Goal: Transaction & Acquisition: Purchase product/service

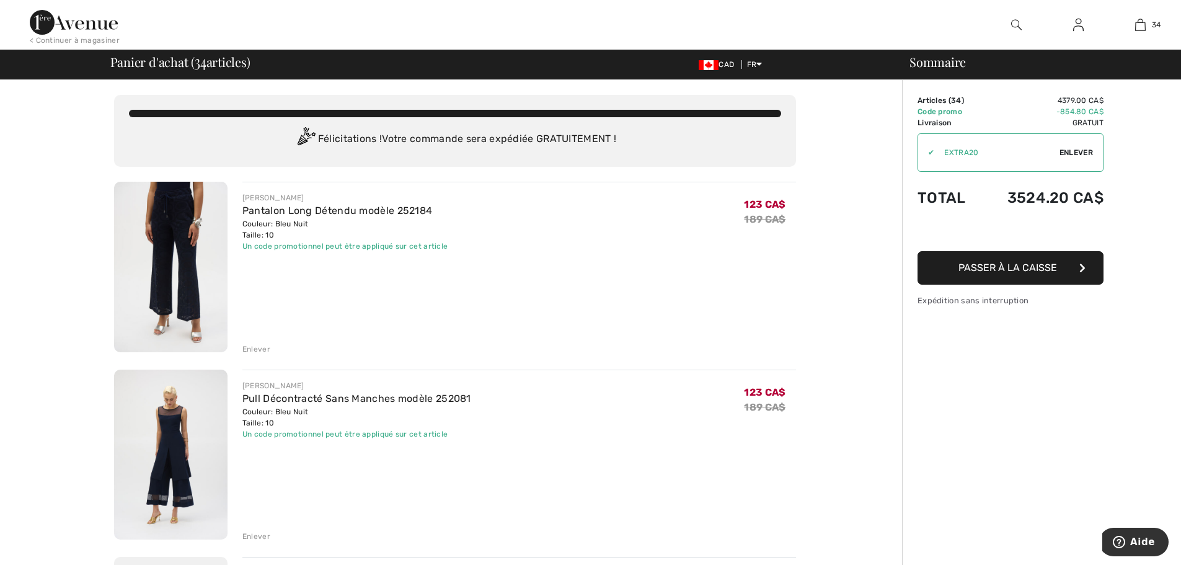
click at [180, 197] on img at bounding box center [170, 267] width 113 height 170
click at [263, 350] on div "Enlever" at bounding box center [256, 348] width 28 height 11
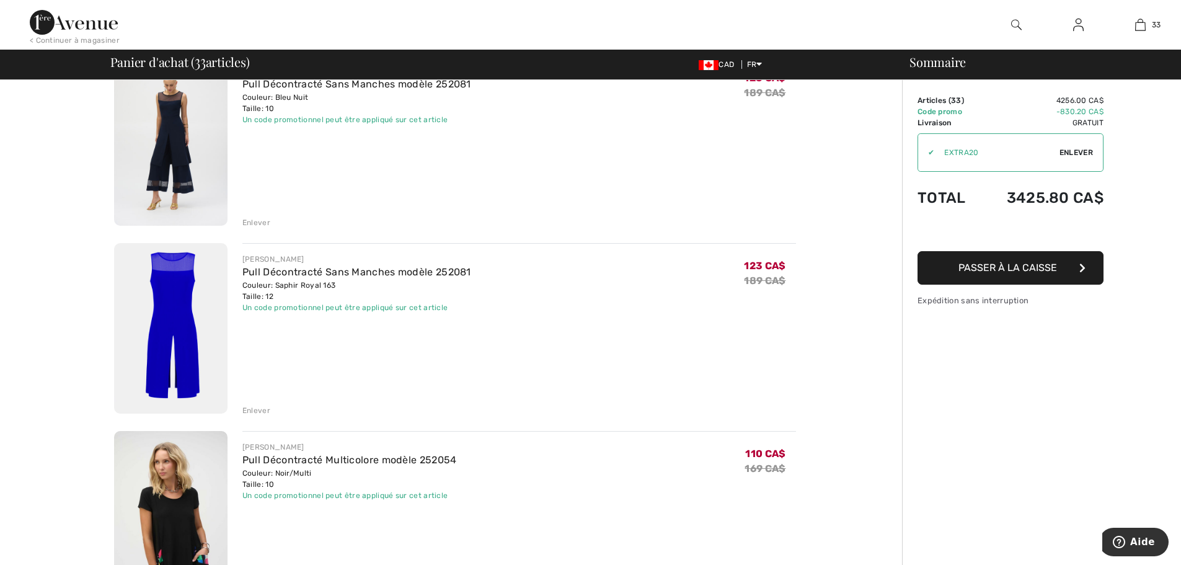
scroll to position [124, 0]
click at [255, 414] on div "Enlever" at bounding box center [256, 412] width 28 height 11
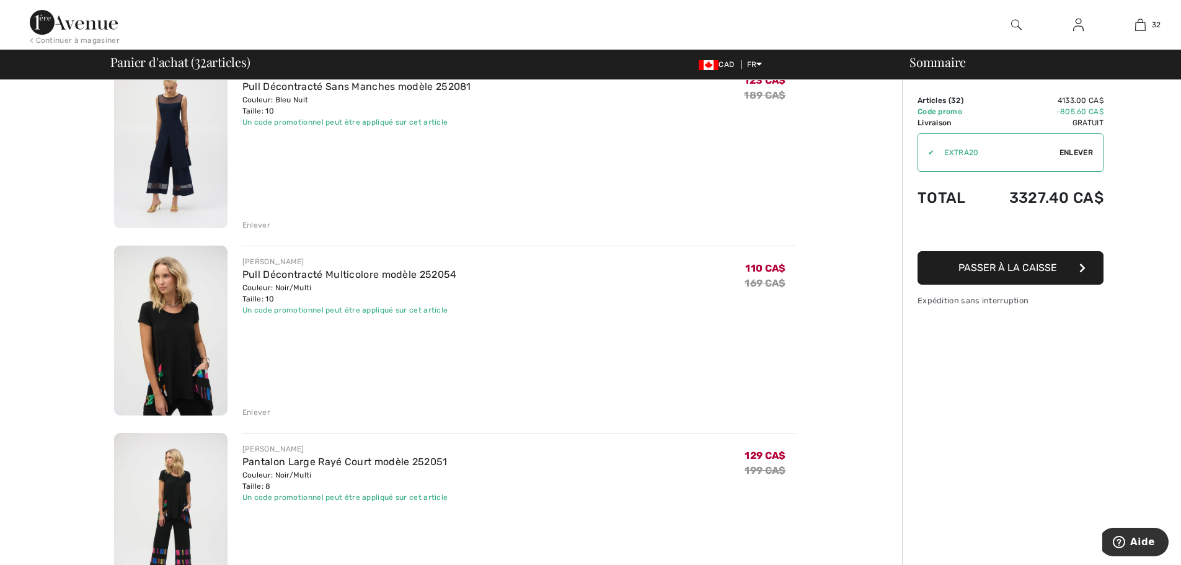
click at [254, 414] on div "Enlever" at bounding box center [256, 412] width 28 height 11
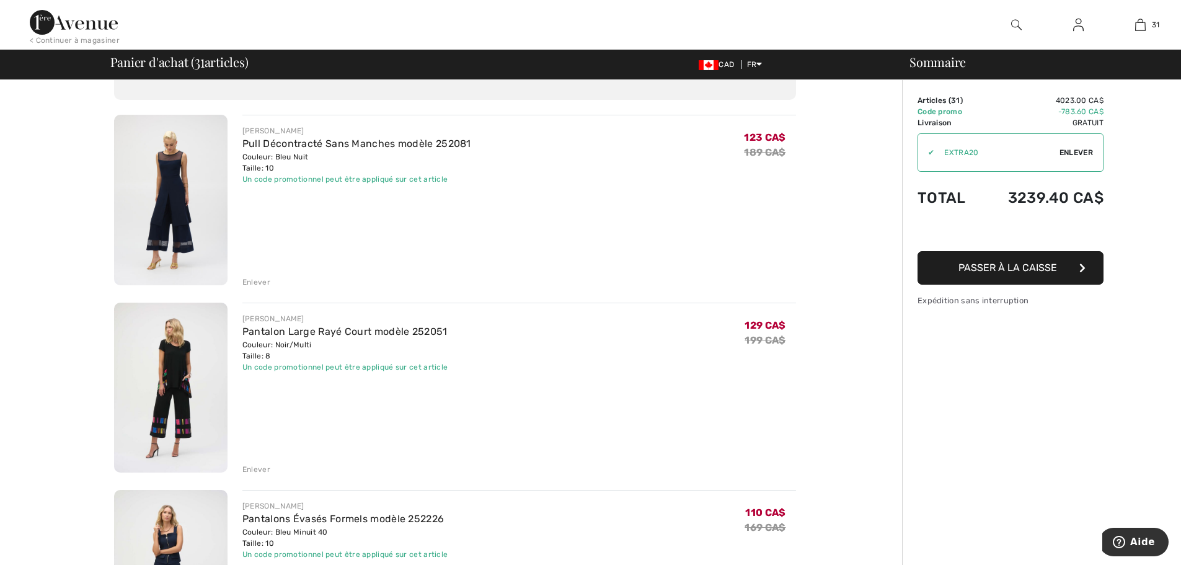
scroll to position [0, 0]
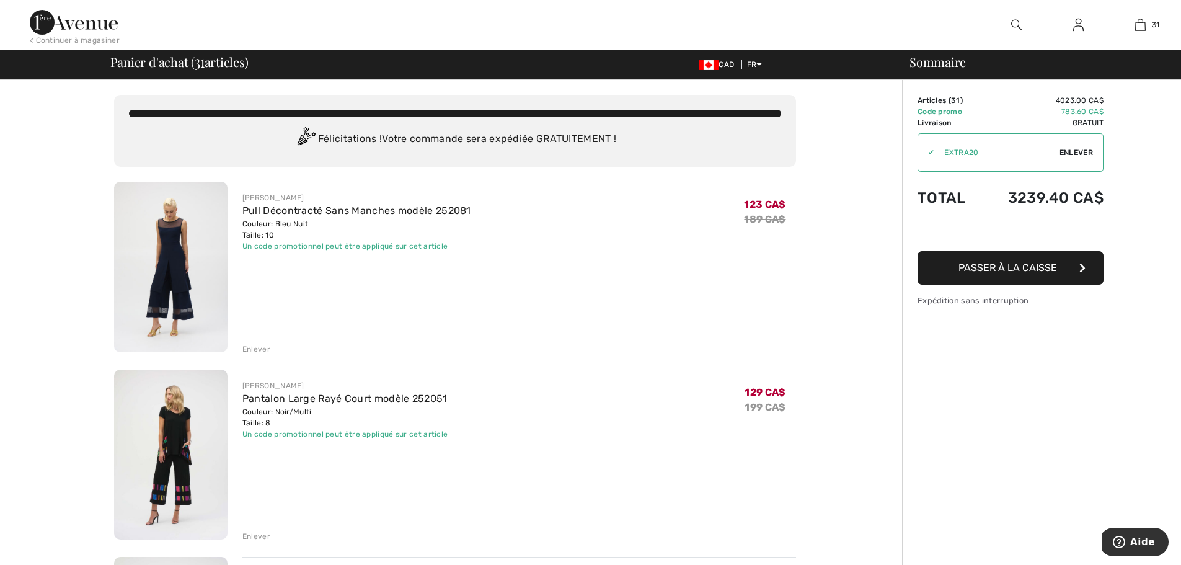
click at [252, 349] on div "Enlever" at bounding box center [256, 348] width 28 height 11
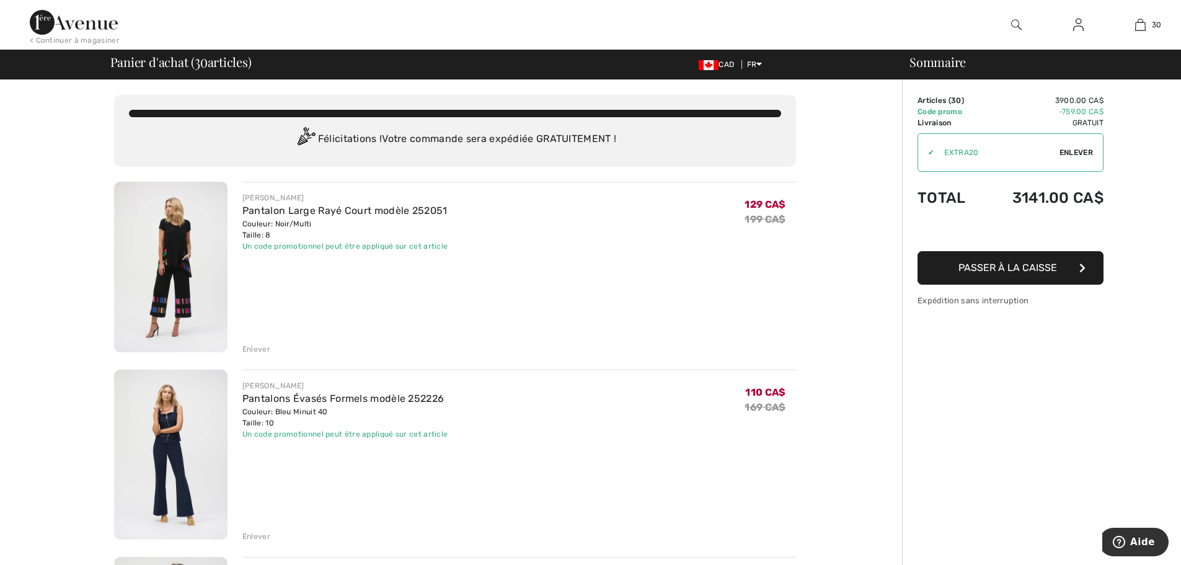
click at [258, 347] on div "Enlever" at bounding box center [256, 348] width 28 height 11
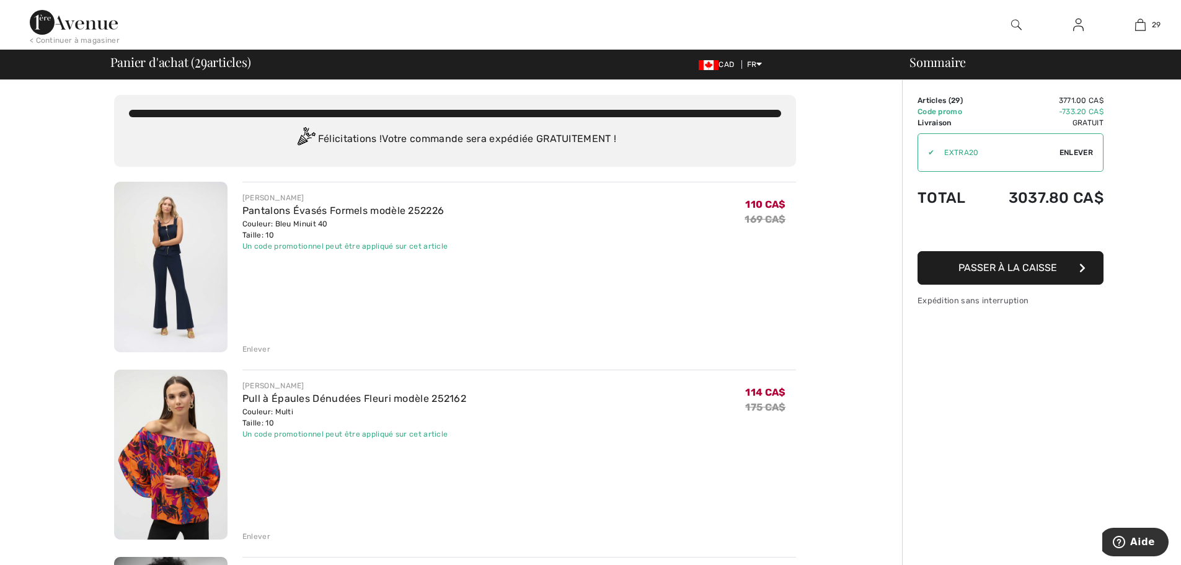
click at [172, 216] on img at bounding box center [170, 267] width 113 height 170
click at [261, 347] on div "Enlever" at bounding box center [256, 348] width 28 height 11
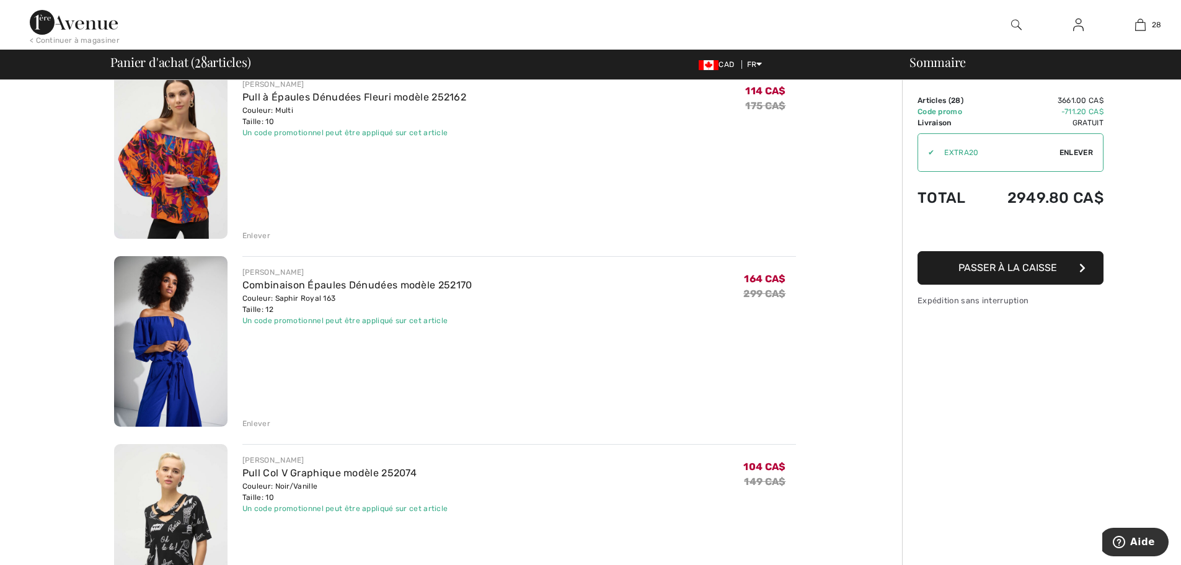
scroll to position [124, 0]
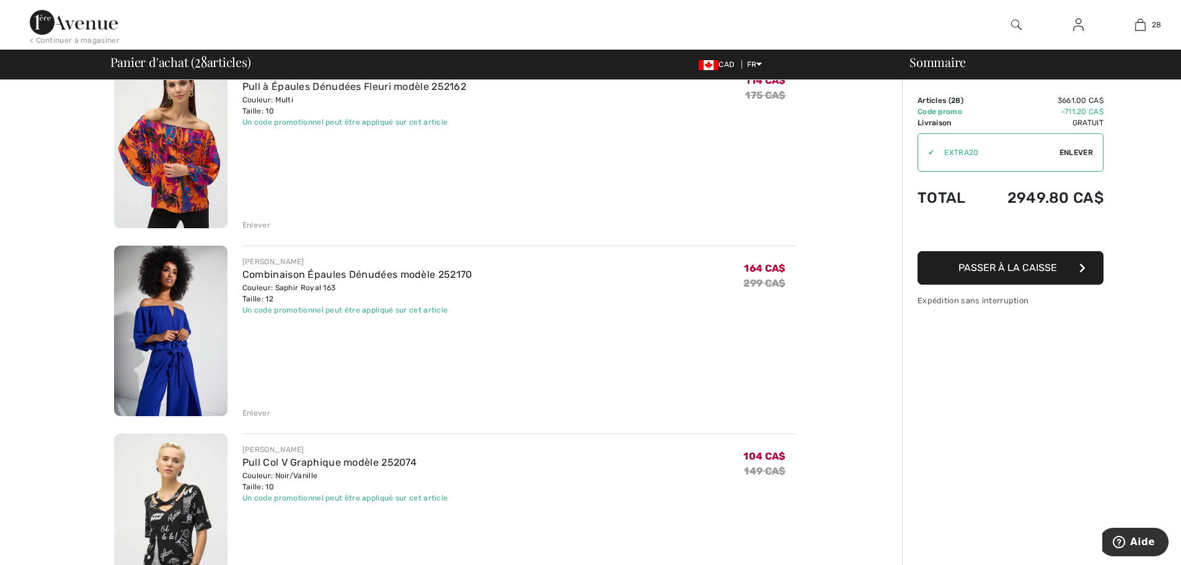
click at [245, 412] on div "Enlever" at bounding box center [256, 412] width 28 height 11
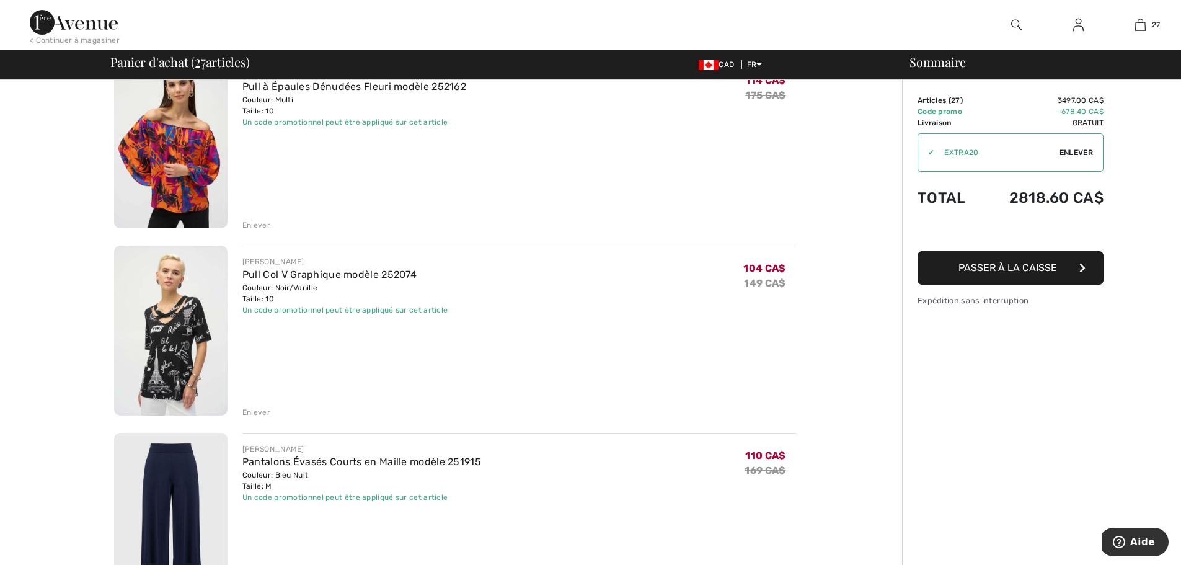
click at [259, 413] on div "Enlever" at bounding box center [256, 412] width 28 height 11
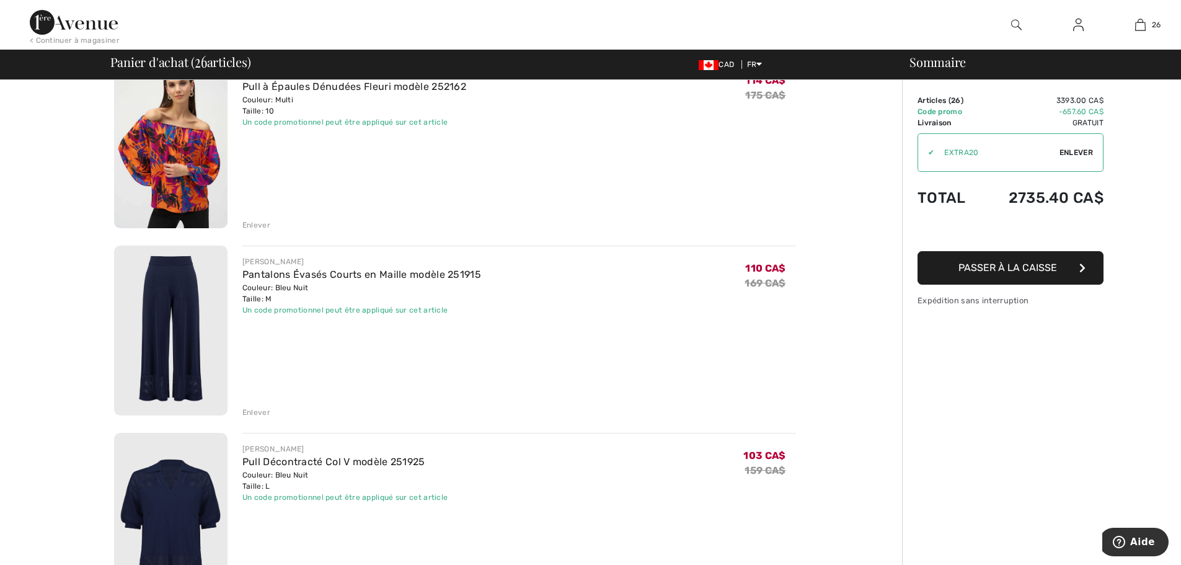
click at [190, 366] on img at bounding box center [170, 331] width 113 height 170
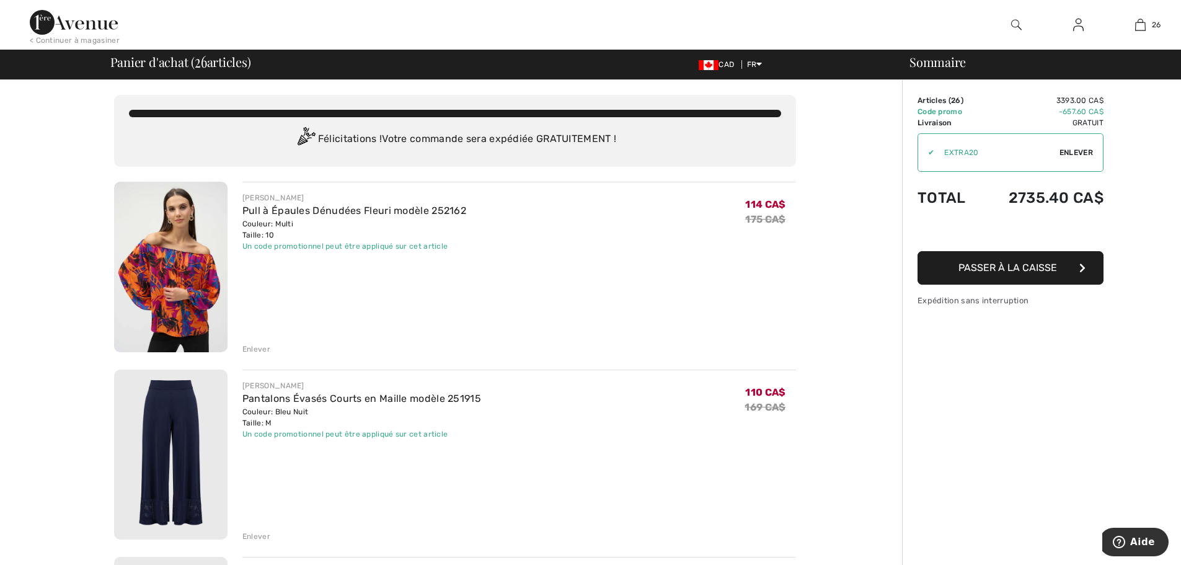
scroll to position [62, 0]
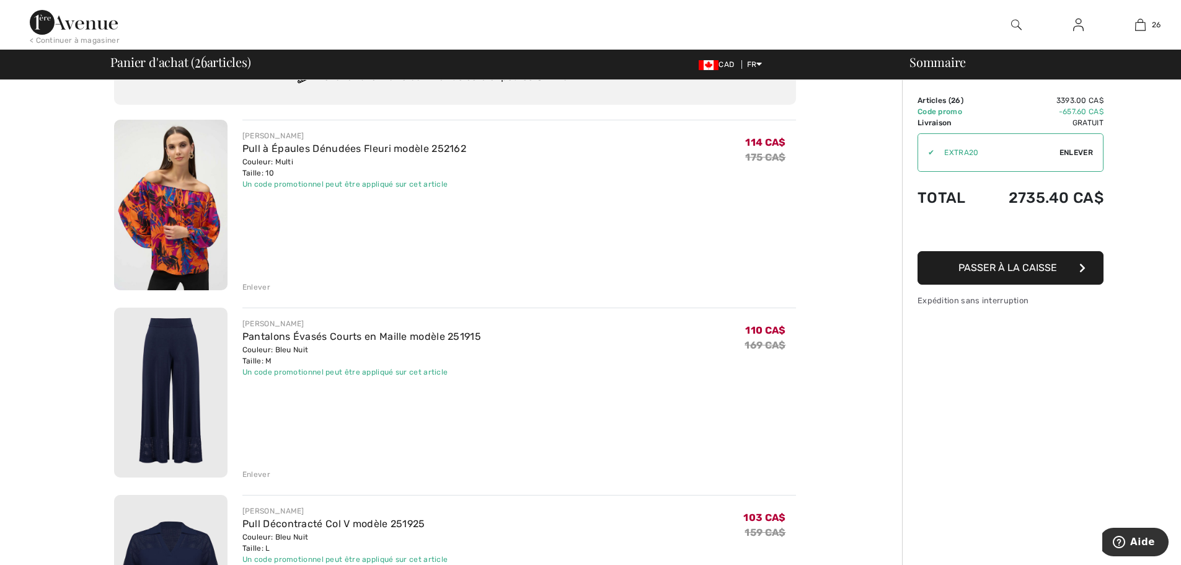
click at [256, 475] on div "Enlever" at bounding box center [256, 474] width 28 height 11
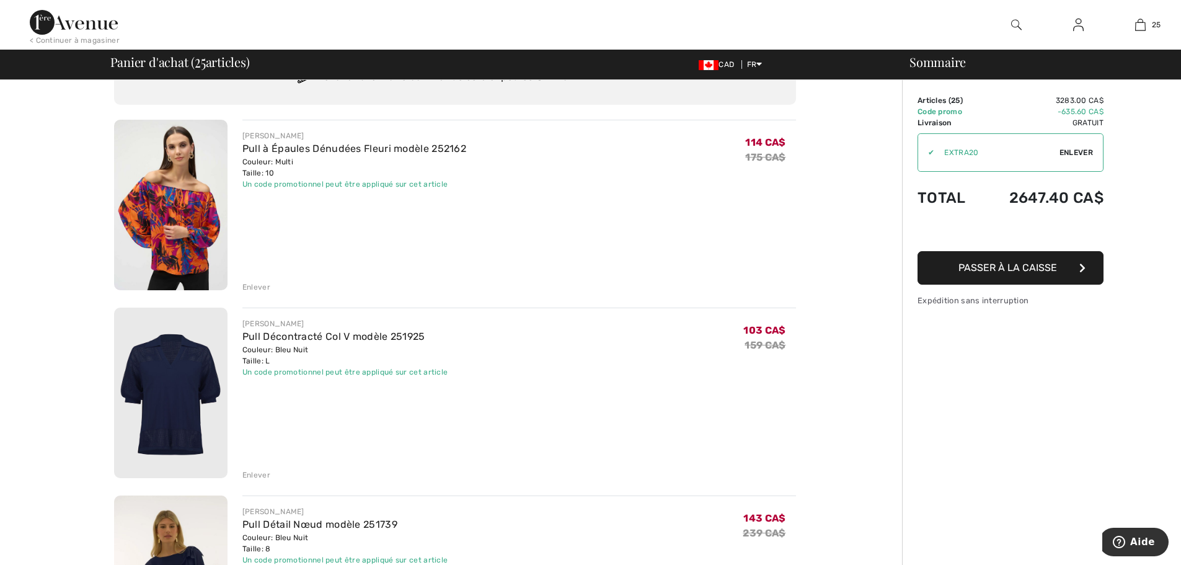
click at [259, 474] on div "Enlever" at bounding box center [256, 474] width 28 height 11
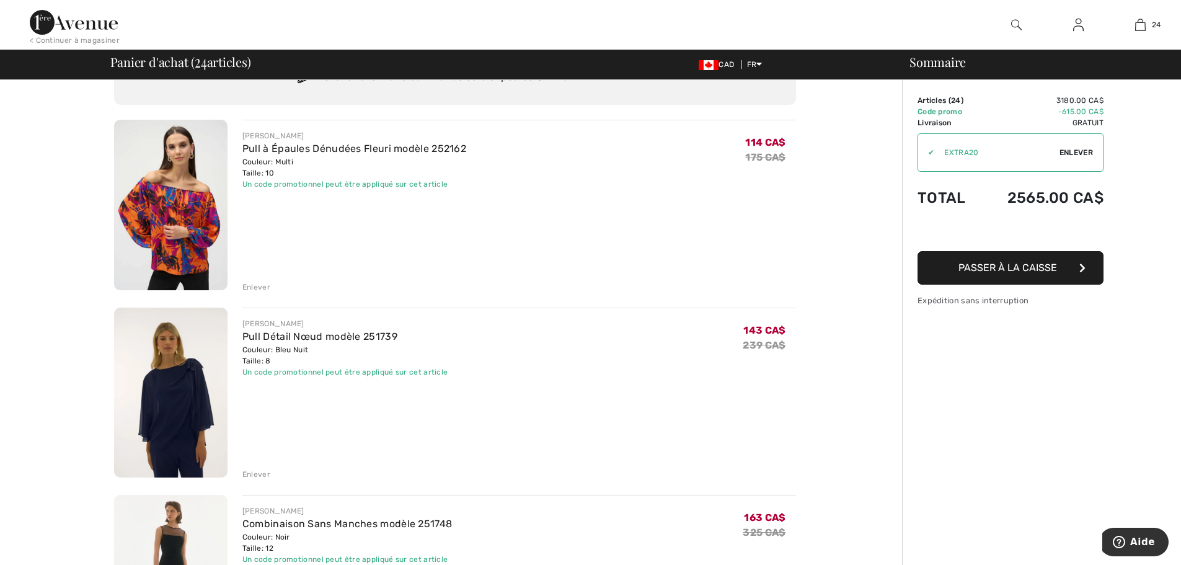
click at [258, 474] on div "Enlever" at bounding box center [256, 474] width 28 height 11
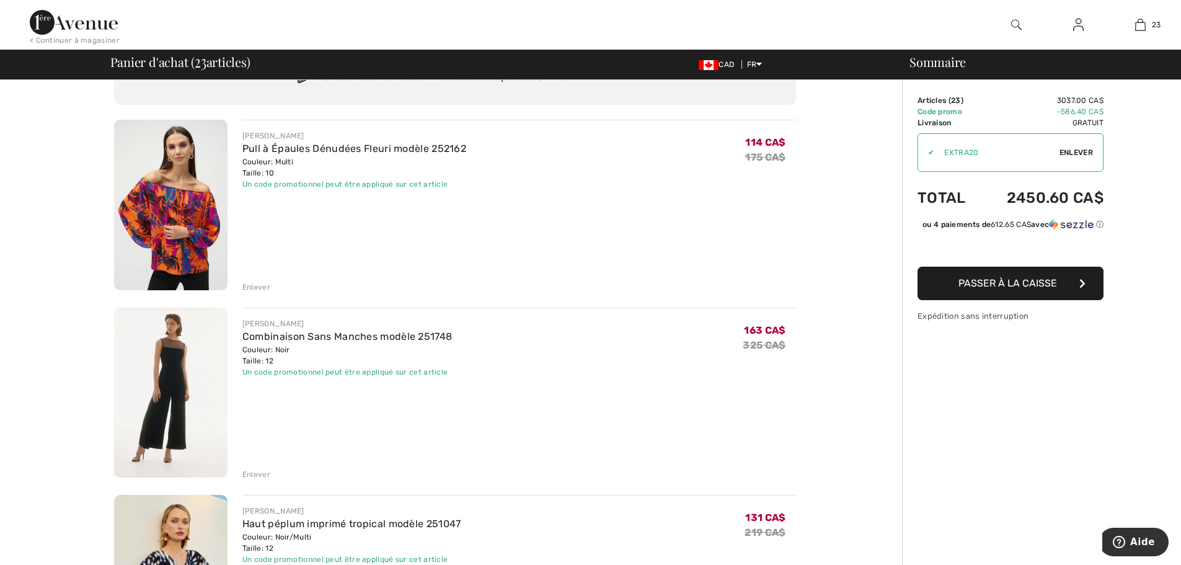
click at [258, 474] on div "Enlever" at bounding box center [256, 474] width 28 height 11
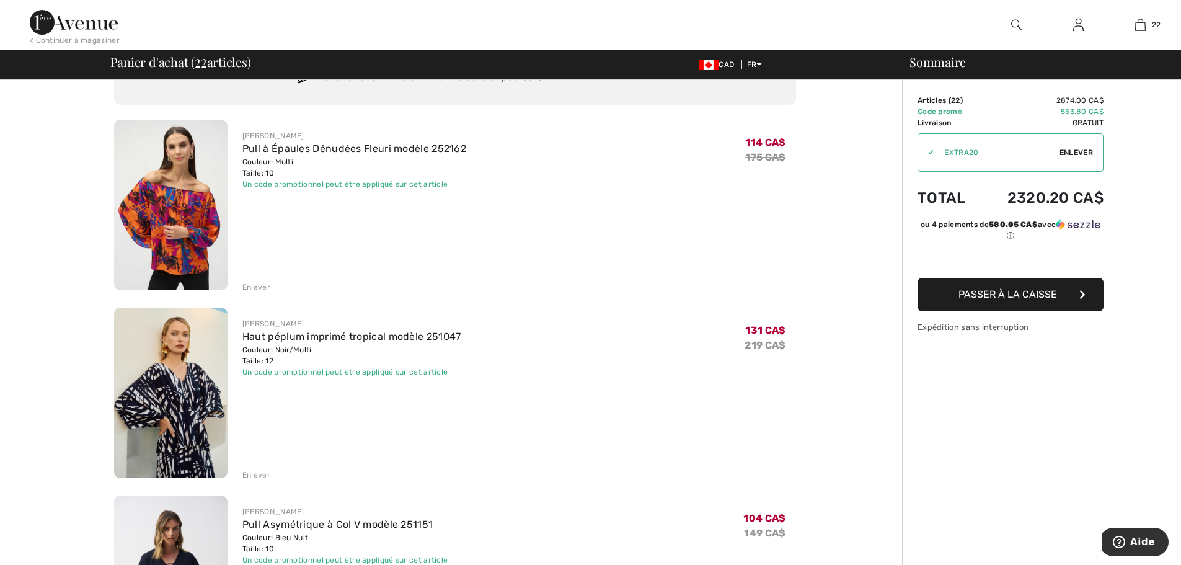
click at [258, 474] on div "Enlever" at bounding box center [256, 474] width 28 height 11
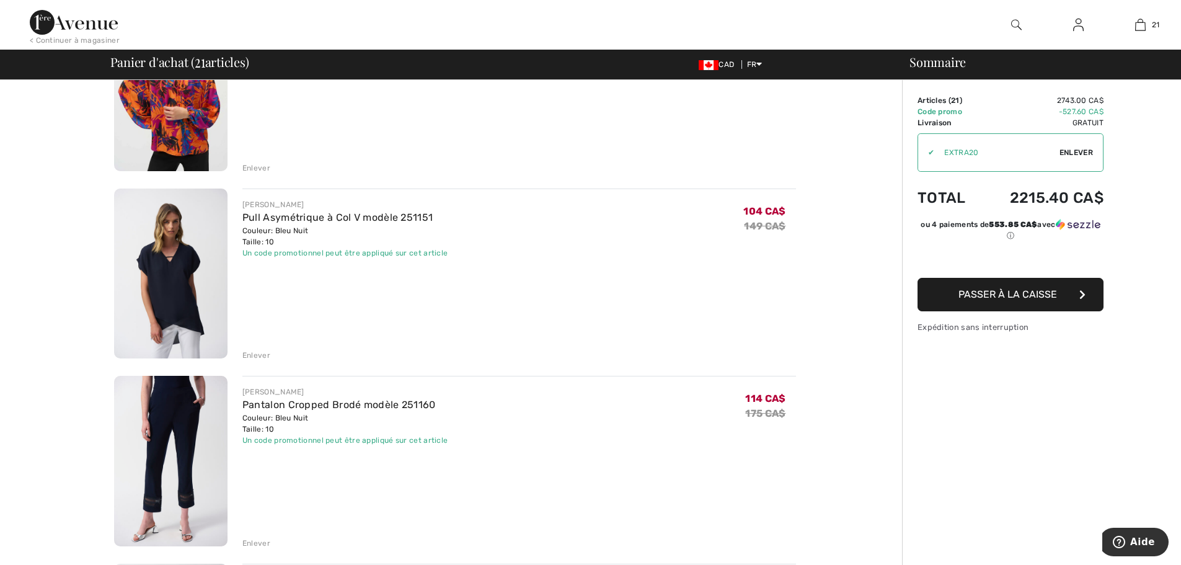
scroll to position [186, 0]
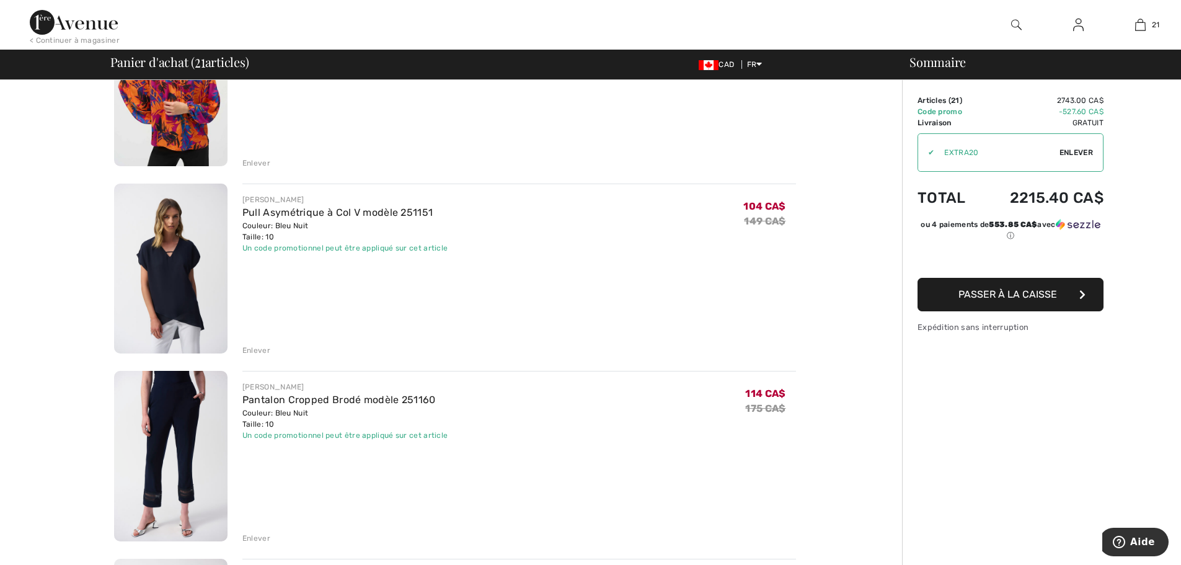
click at [249, 352] on div "Enlever" at bounding box center [256, 350] width 28 height 11
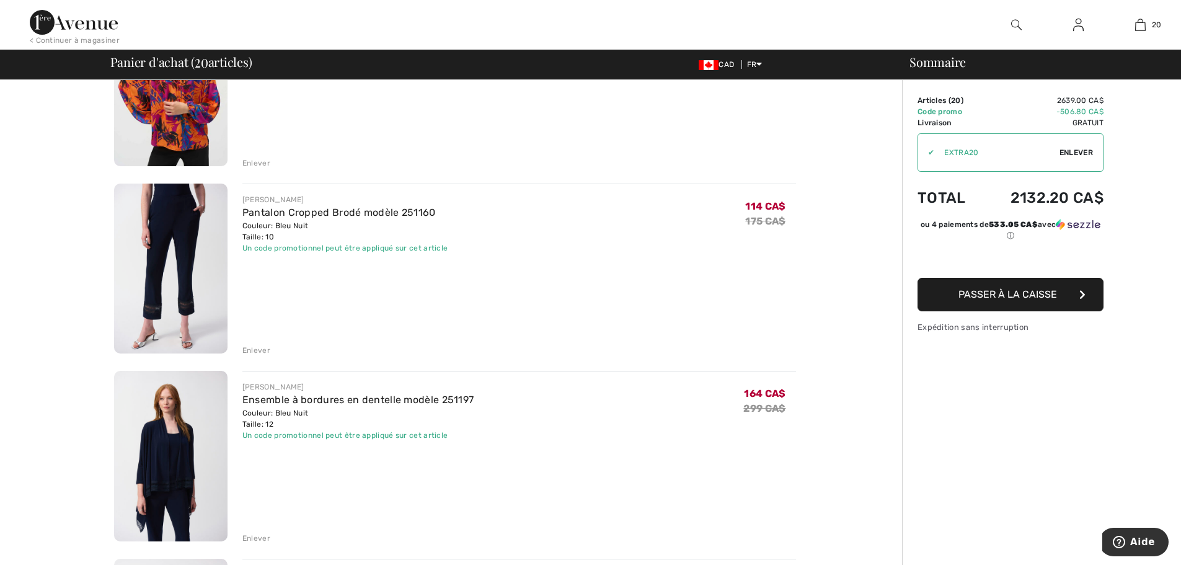
click at [249, 352] on div "Enlever" at bounding box center [256, 350] width 28 height 11
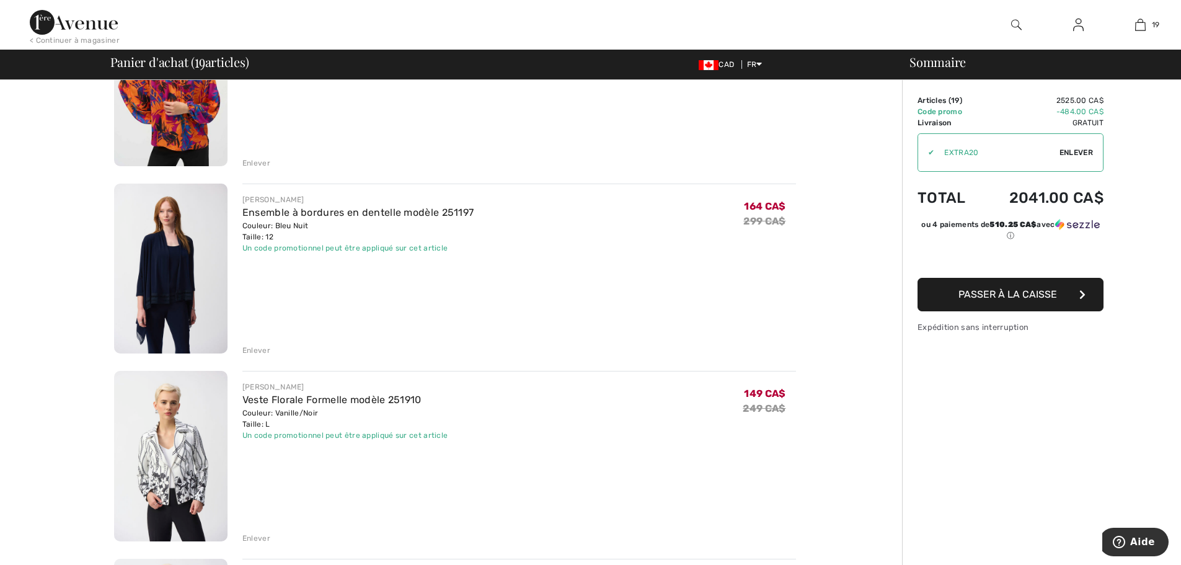
click at [249, 352] on div "Enlever" at bounding box center [256, 350] width 28 height 11
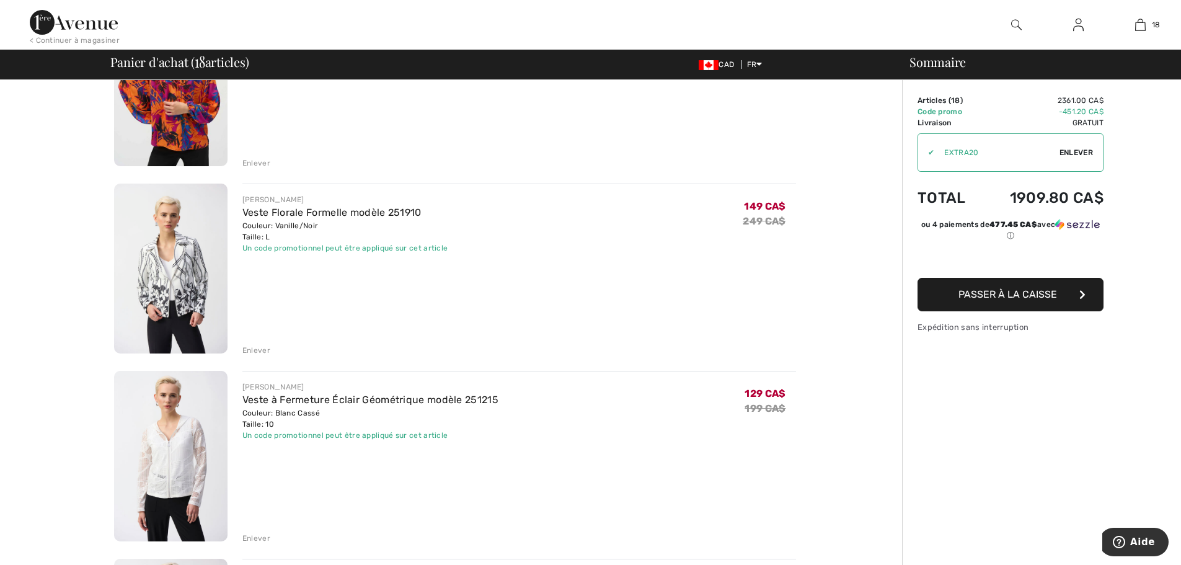
click at [249, 350] on div "Enlever" at bounding box center [256, 350] width 28 height 11
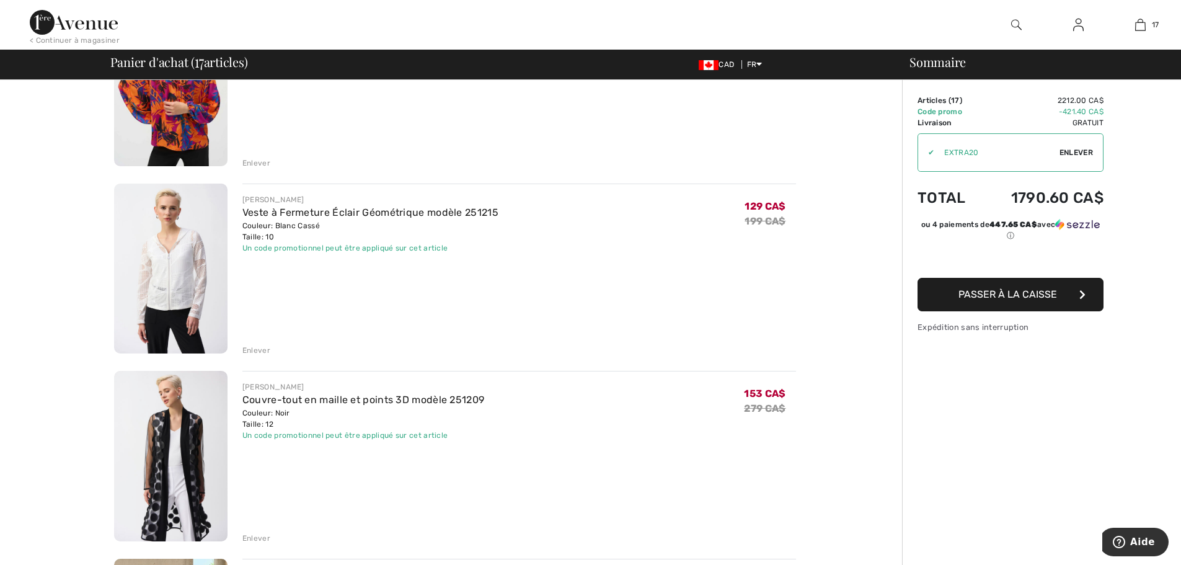
click at [262, 353] on div "Enlever" at bounding box center [256, 350] width 28 height 11
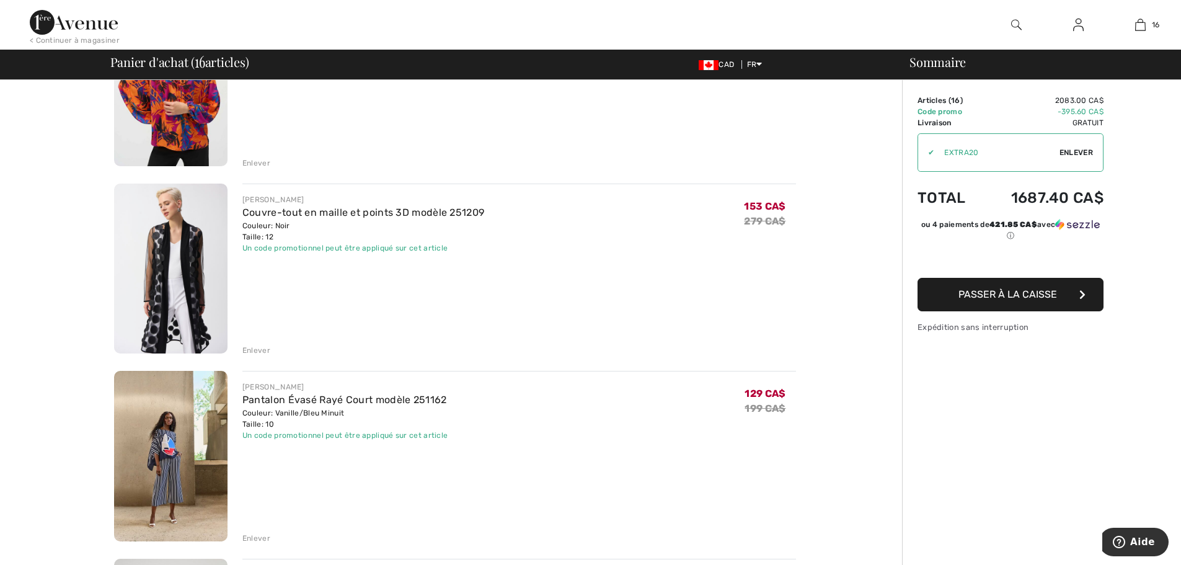
click at [257, 351] on div "Enlever" at bounding box center [256, 350] width 28 height 11
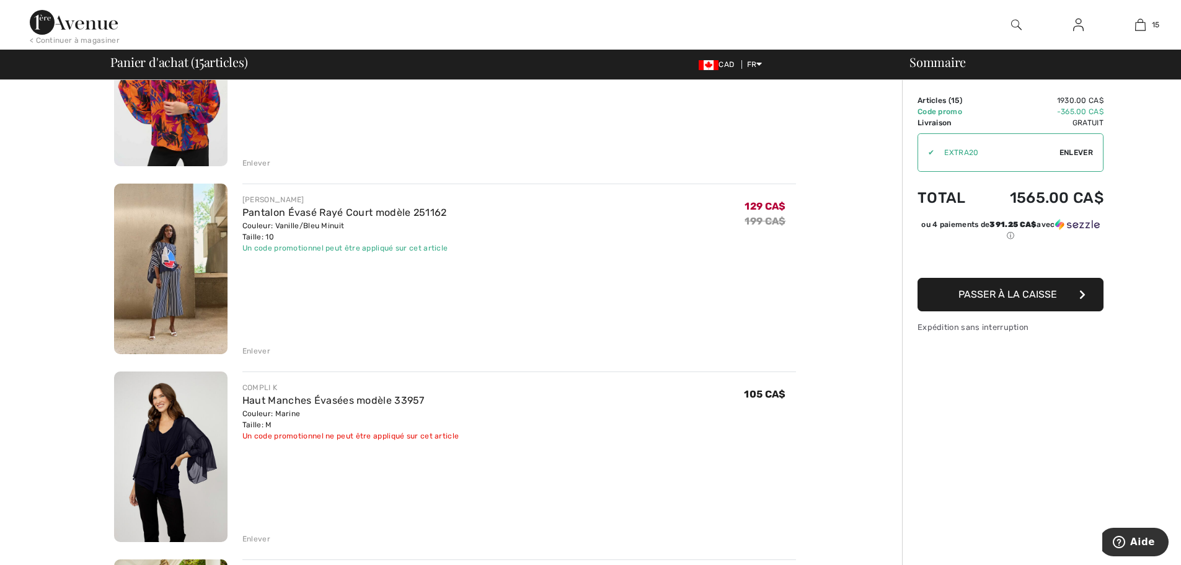
click at [257, 351] on div "Enlever" at bounding box center [256, 350] width 28 height 11
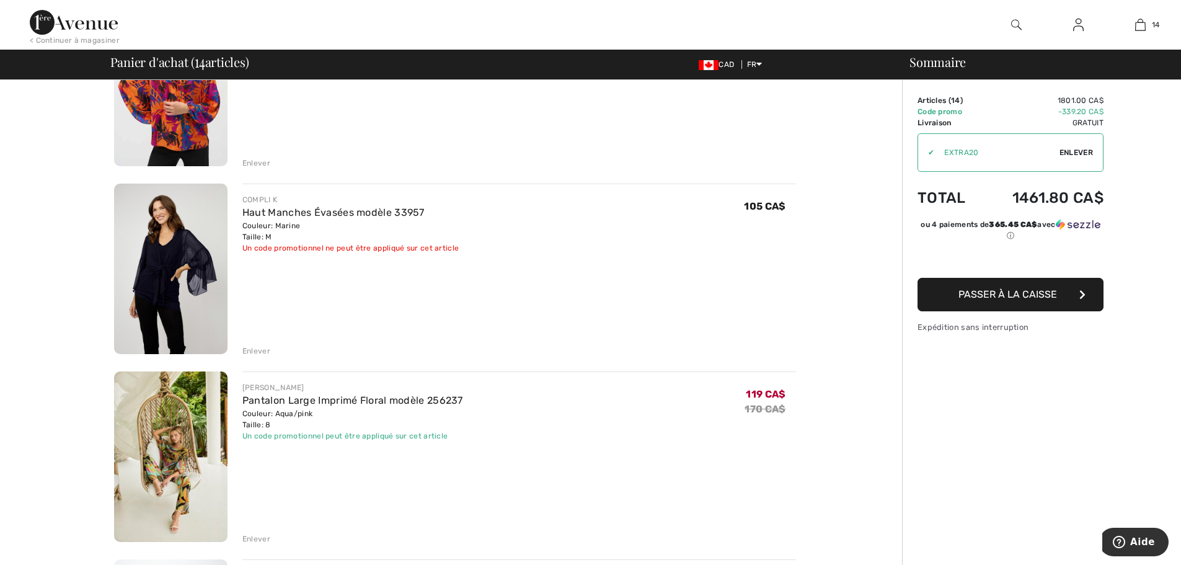
click at [176, 253] on img at bounding box center [170, 269] width 113 height 170
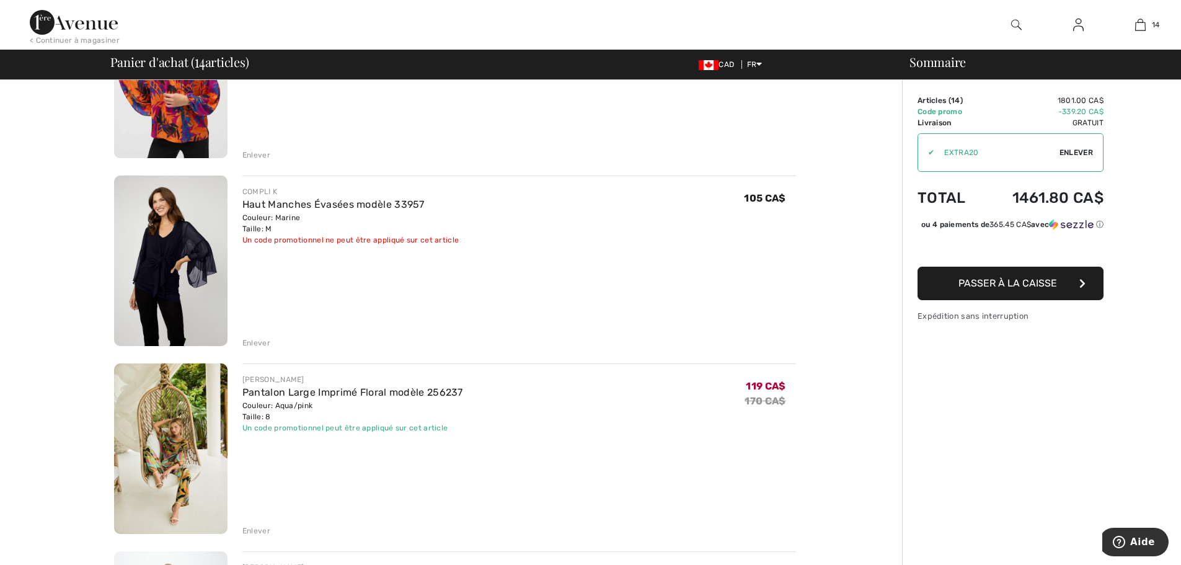
click at [264, 341] on div "Enlever" at bounding box center [256, 342] width 28 height 11
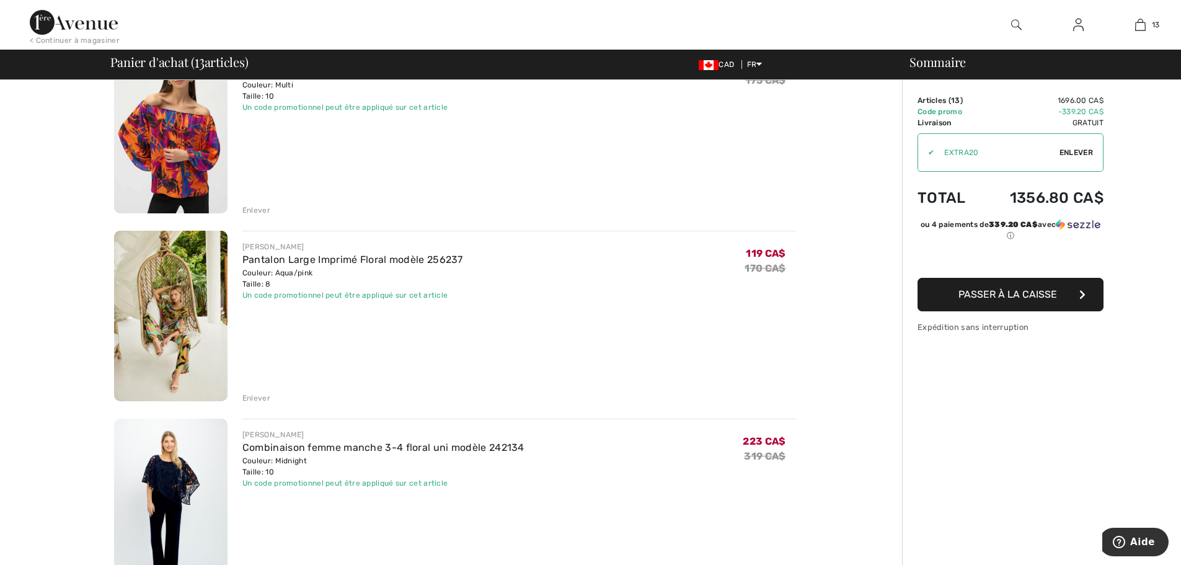
scroll to position [132, 0]
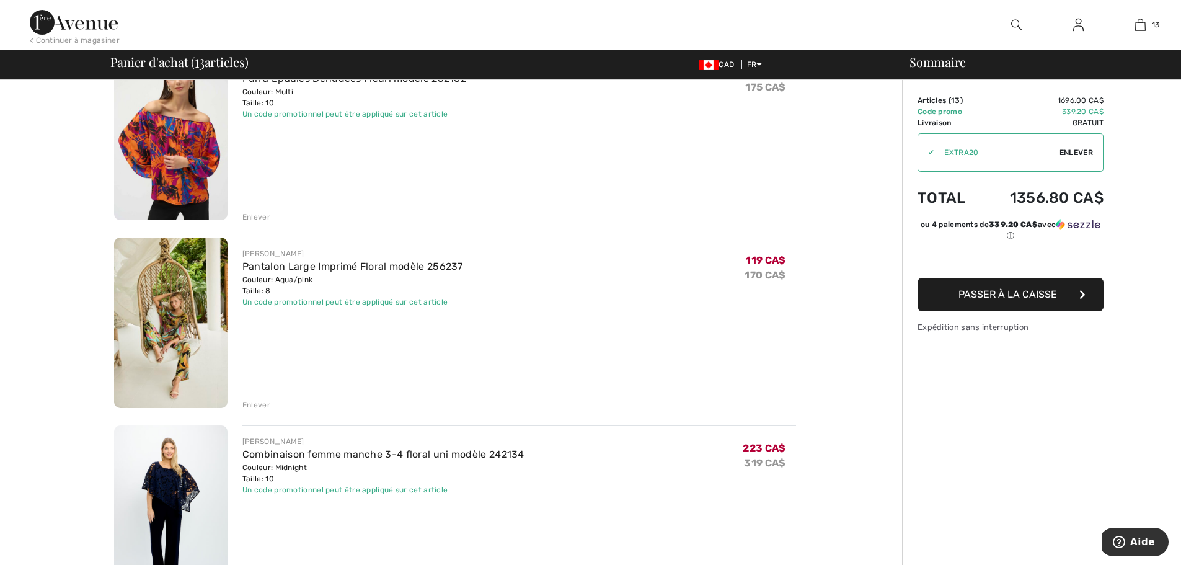
click at [258, 401] on div "Enlever" at bounding box center [256, 404] width 28 height 11
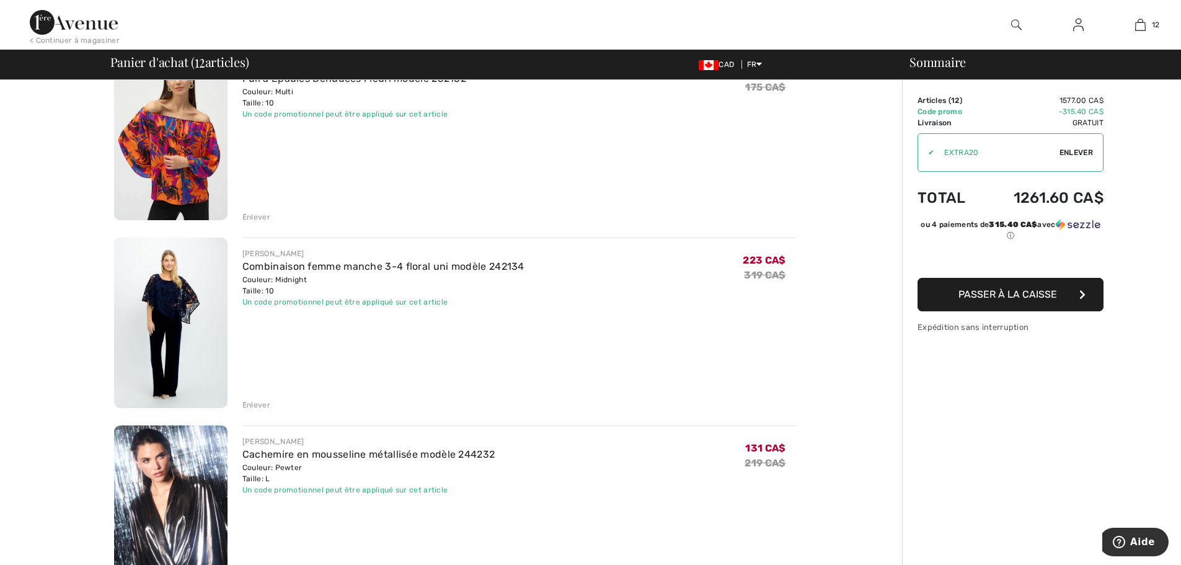
click at [257, 404] on div "Enlever" at bounding box center [256, 404] width 28 height 11
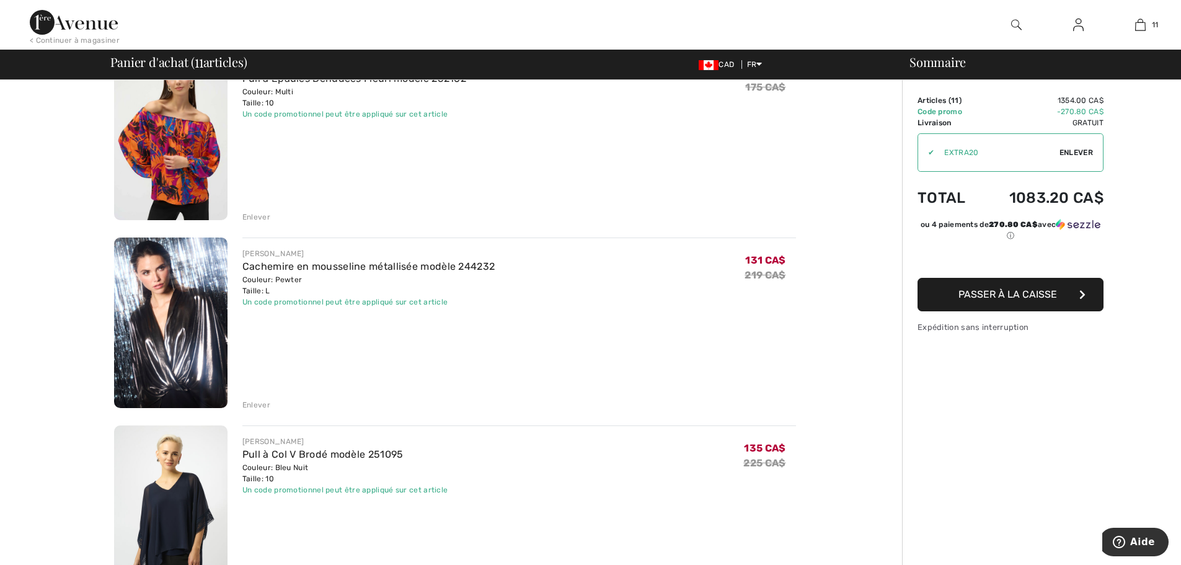
click at [257, 404] on div "Enlever" at bounding box center [256, 404] width 28 height 11
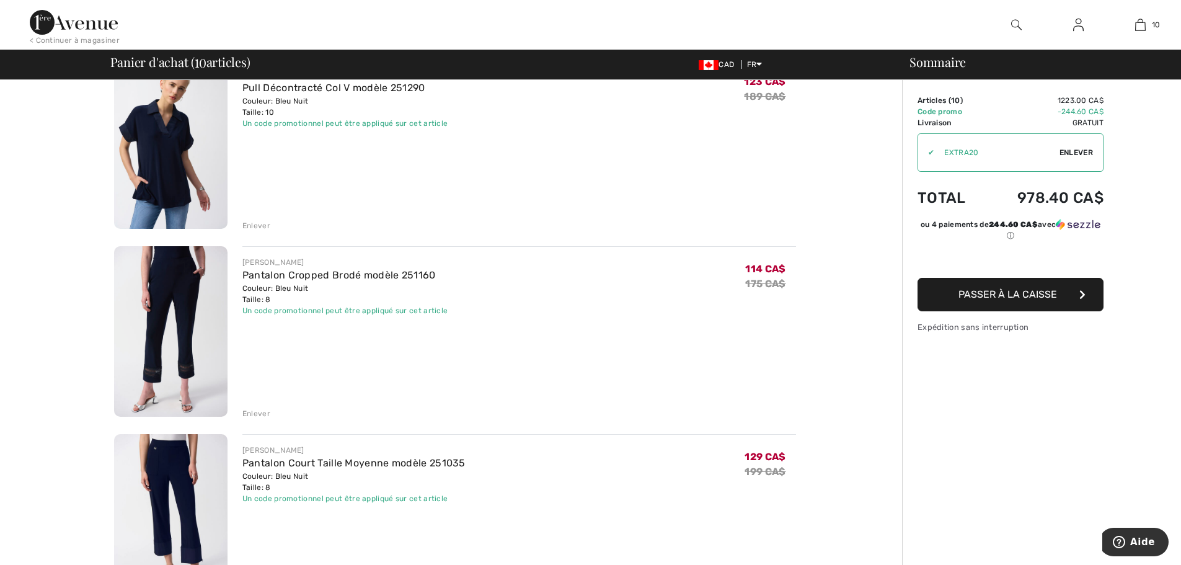
scroll to position [1062, 0]
click at [254, 413] on div "Enlever" at bounding box center [256, 412] width 28 height 11
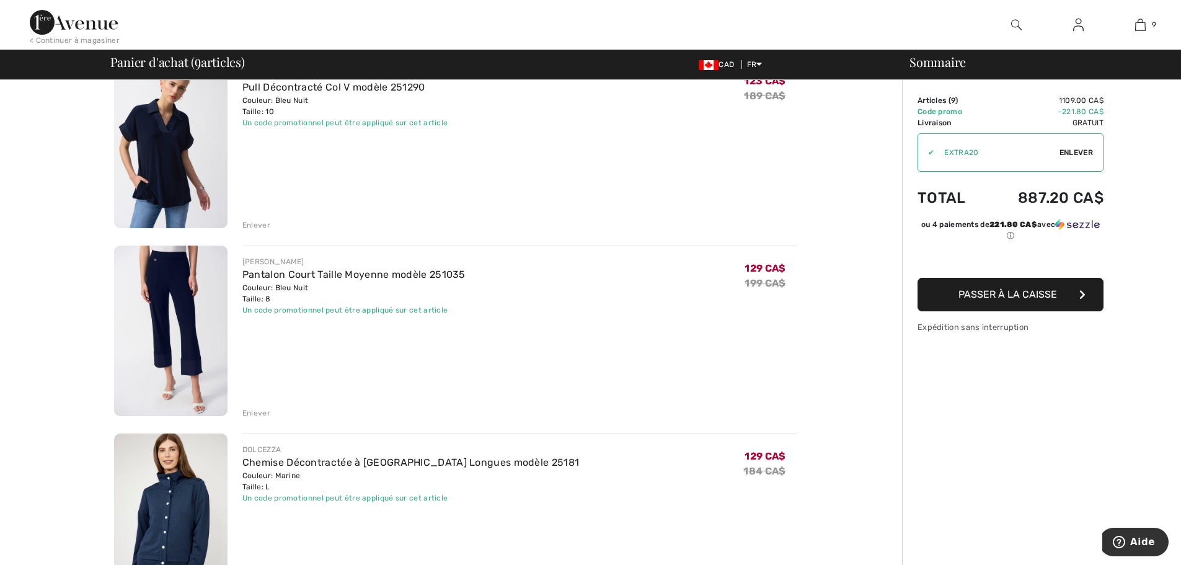
click at [195, 340] on img at bounding box center [170, 331] width 113 height 170
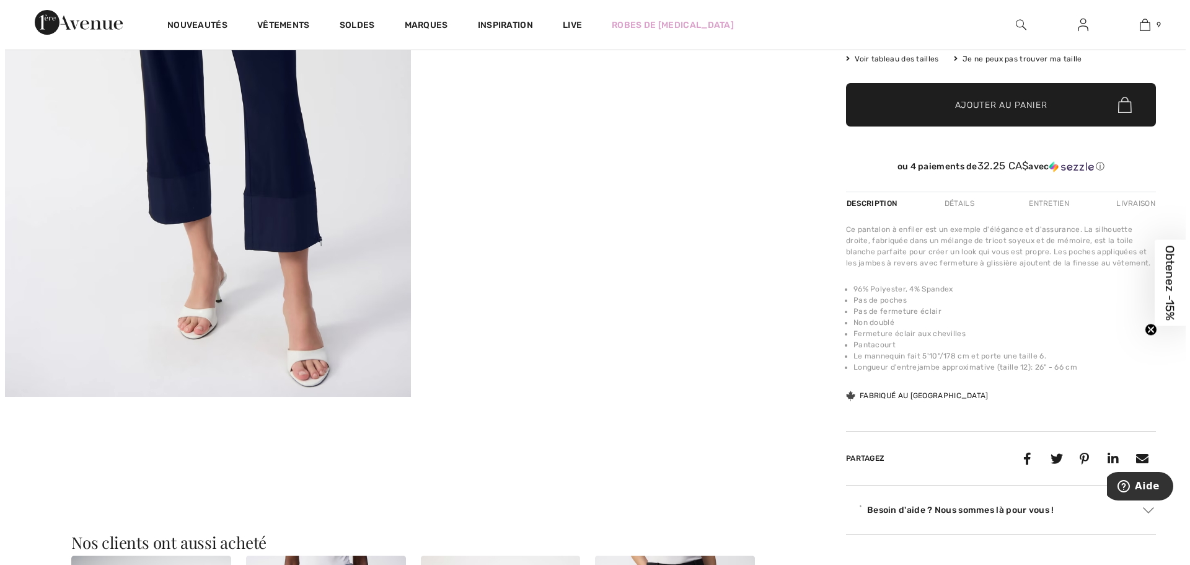
scroll to position [310, 0]
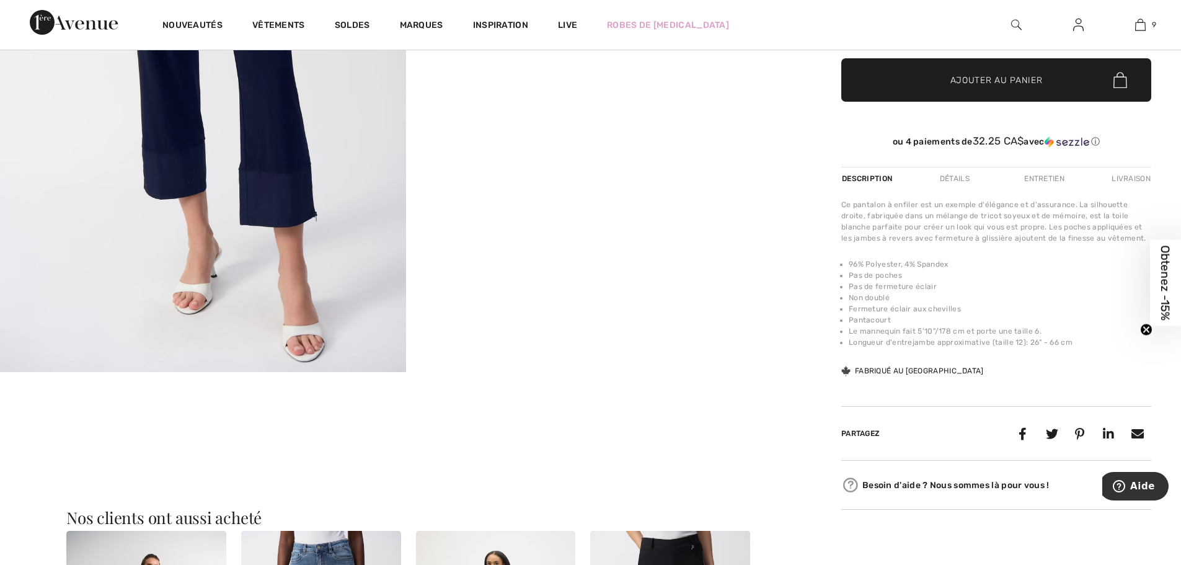
click at [172, 166] on img at bounding box center [203, 68] width 406 height 608
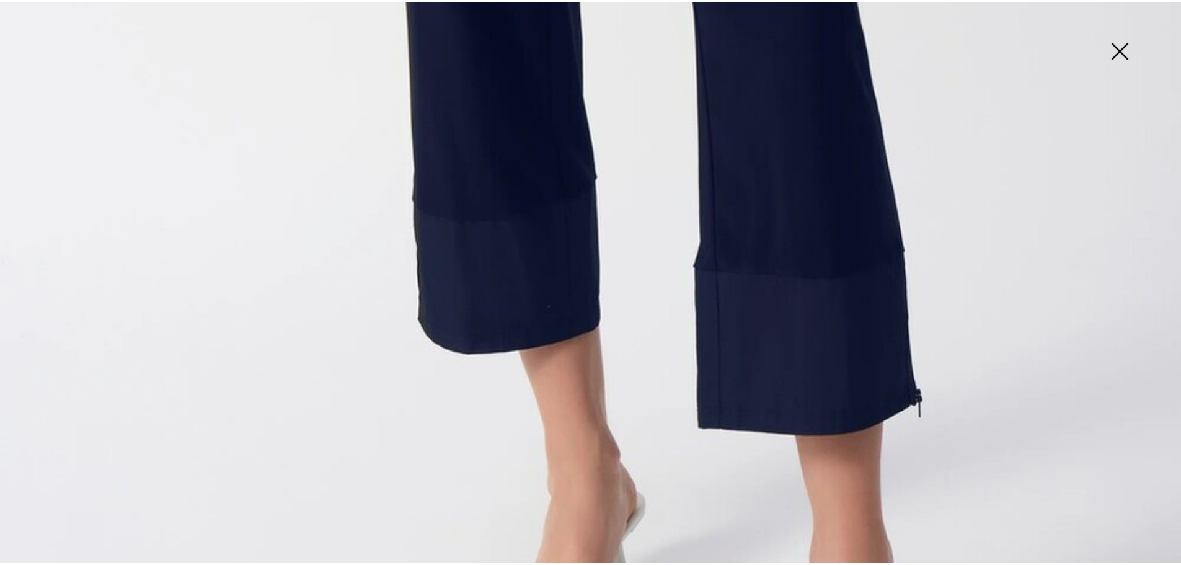
scroll to position [930, 0]
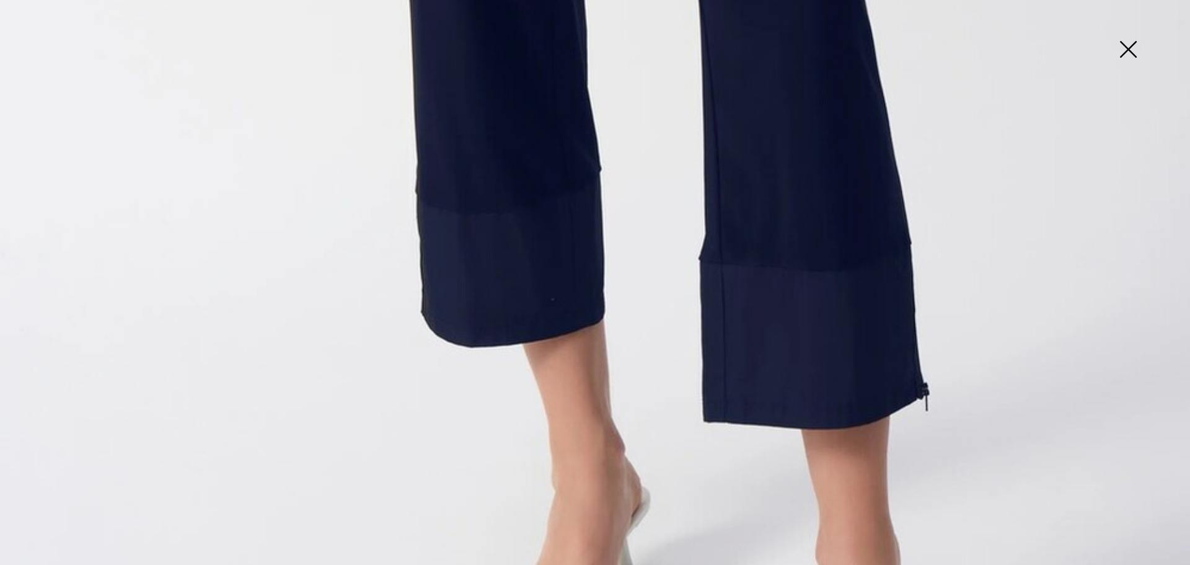
click at [1137, 45] on img at bounding box center [1128, 51] width 62 height 64
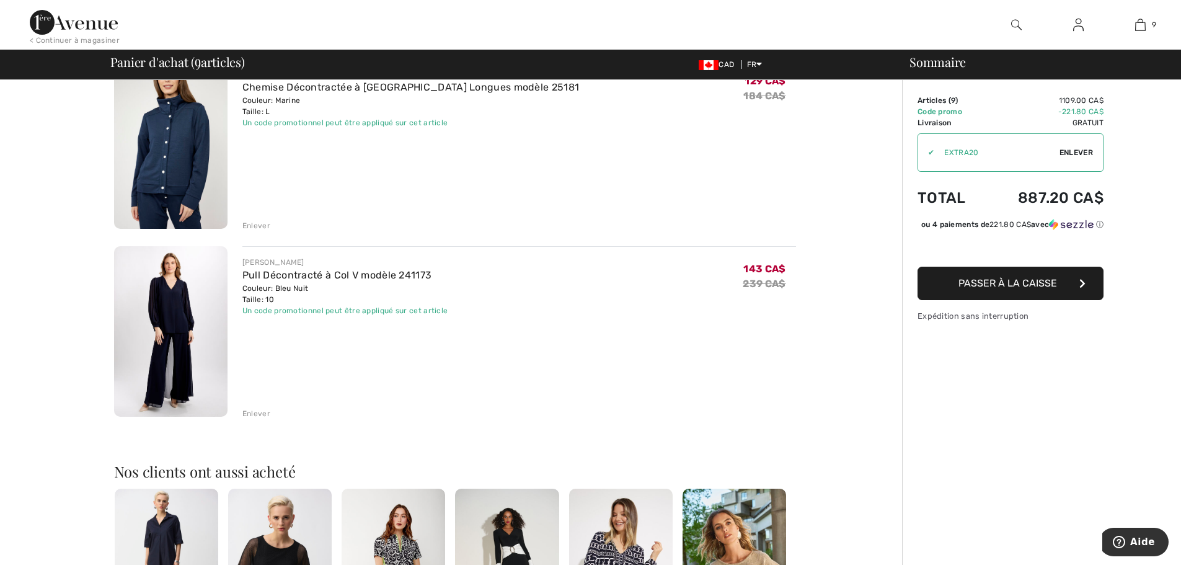
click at [260, 227] on div "Enlever" at bounding box center [256, 225] width 28 height 11
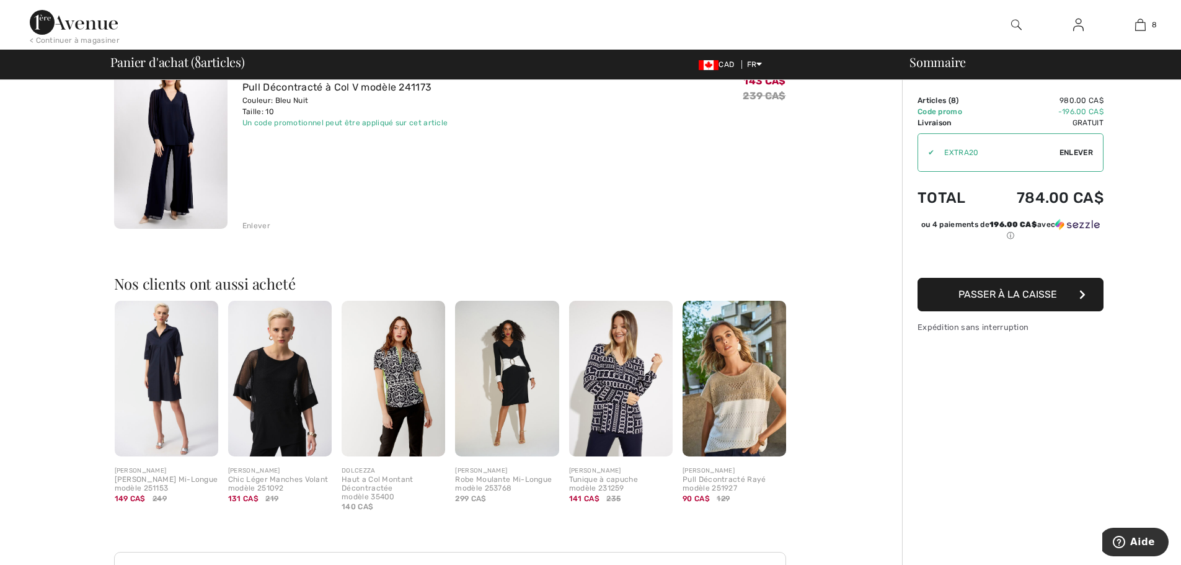
scroll to position [1420, 0]
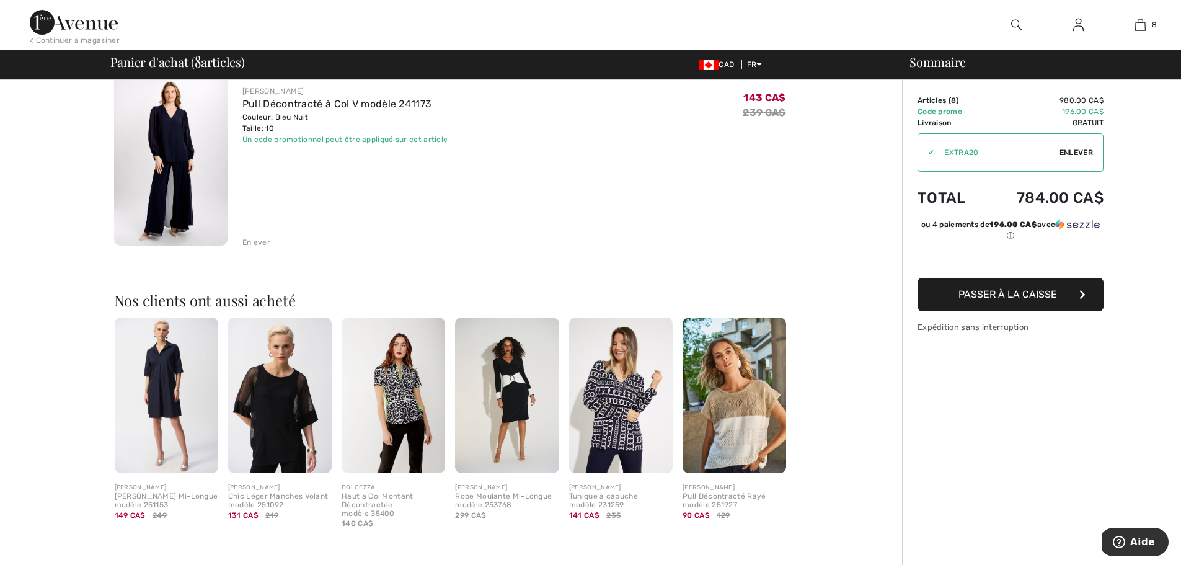
click at [258, 239] on div "Enlever" at bounding box center [256, 242] width 28 height 11
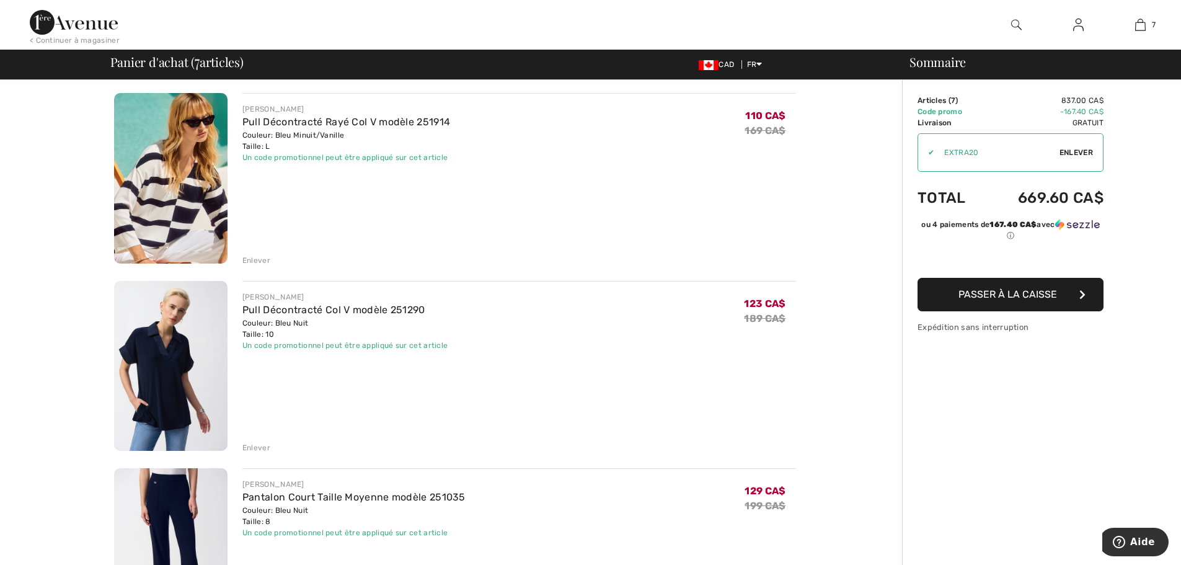
scroll to position [744, 0]
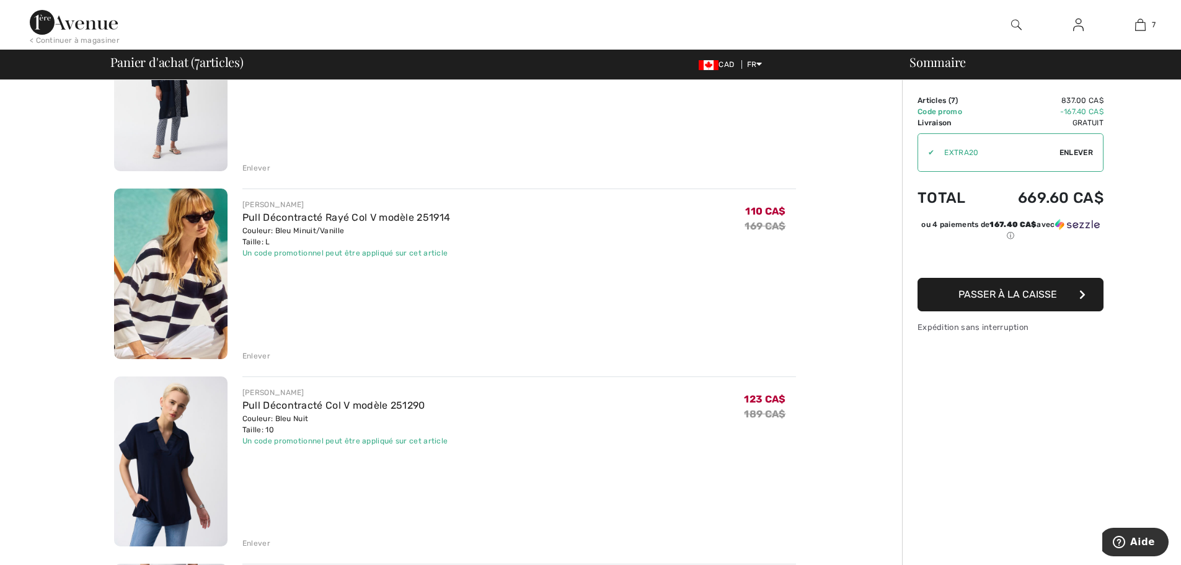
click at [180, 260] on img at bounding box center [170, 273] width 113 height 170
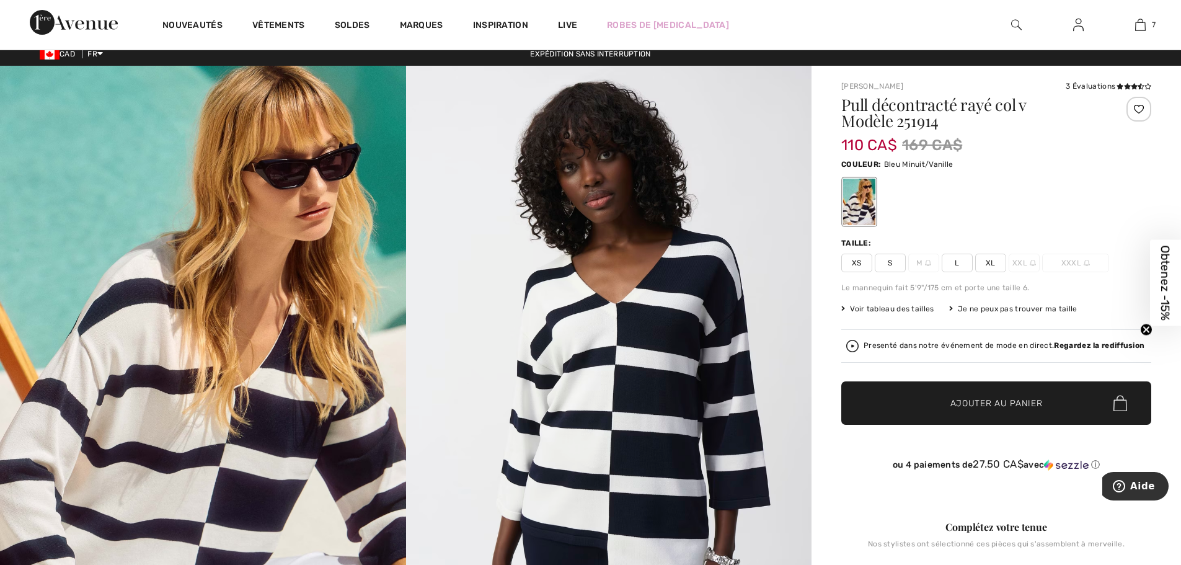
scroll to position [248, 0]
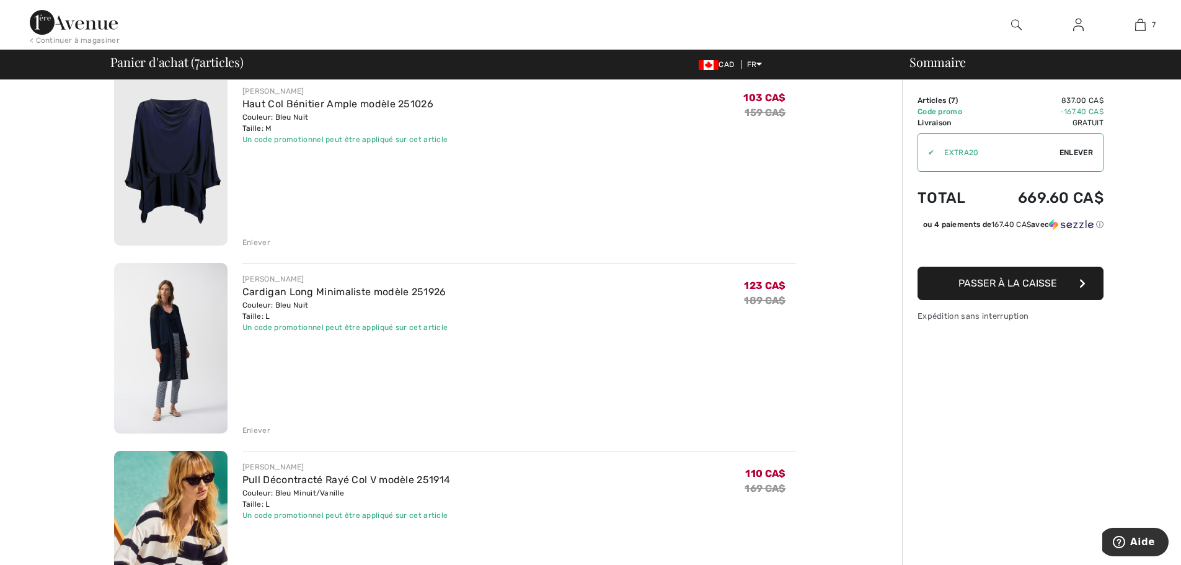
scroll to position [558, 0]
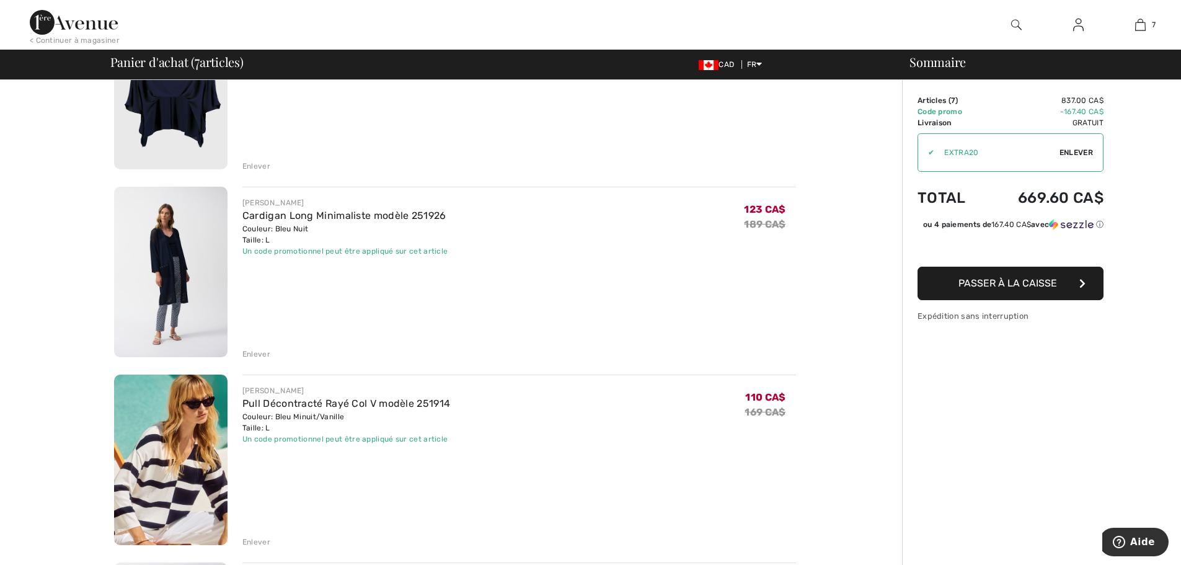
click at [183, 236] on img at bounding box center [170, 272] width 113 height 170
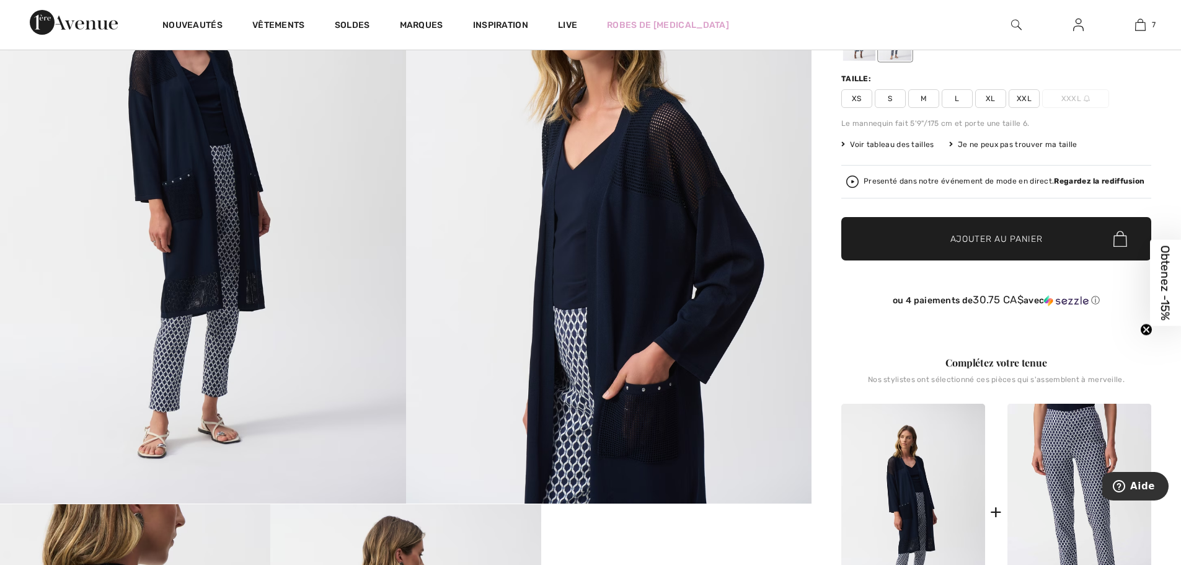
scroll to position [186, 0]
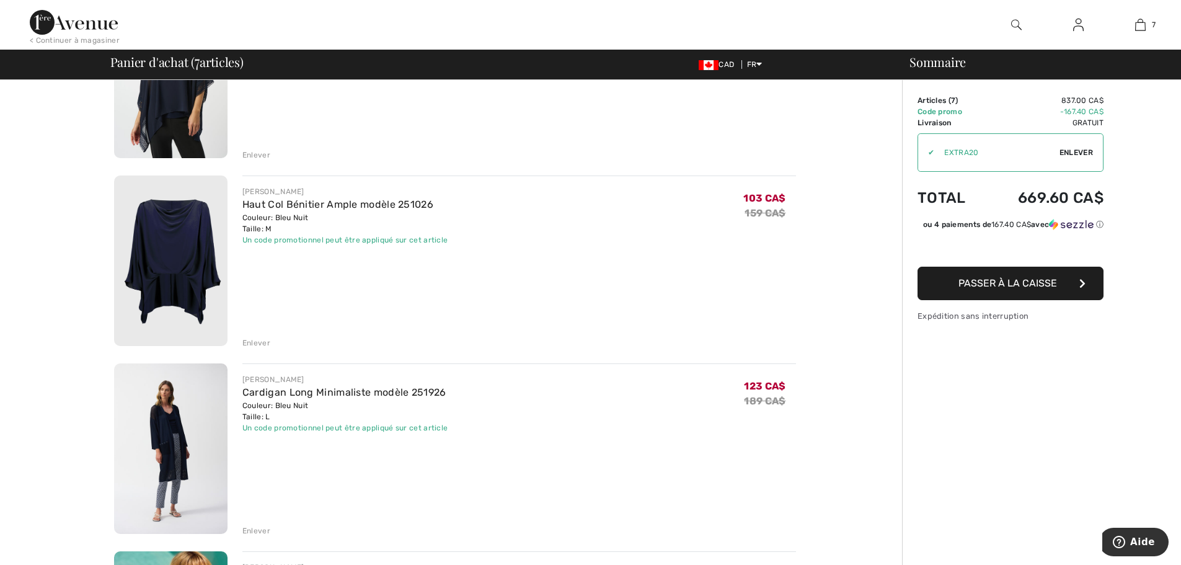
scroll to position [372, 0]
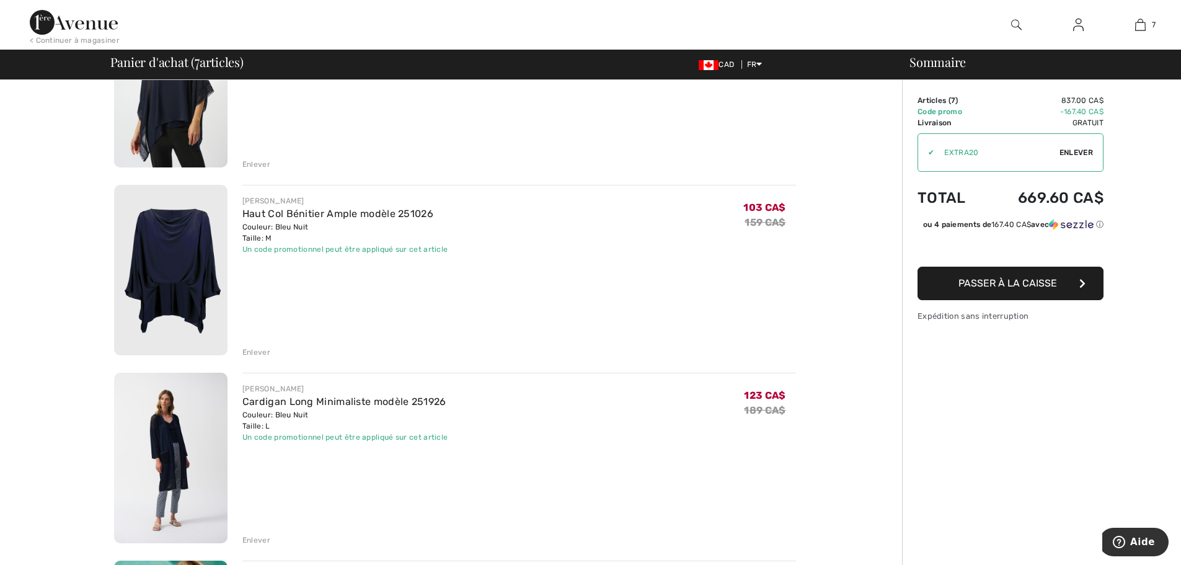
click at [176, 252] on img at bounding box center [170, 270] width 113 height 170
click at [253, 351] on div "Enlever" at bounding box center [256, 352] width 28 height 11
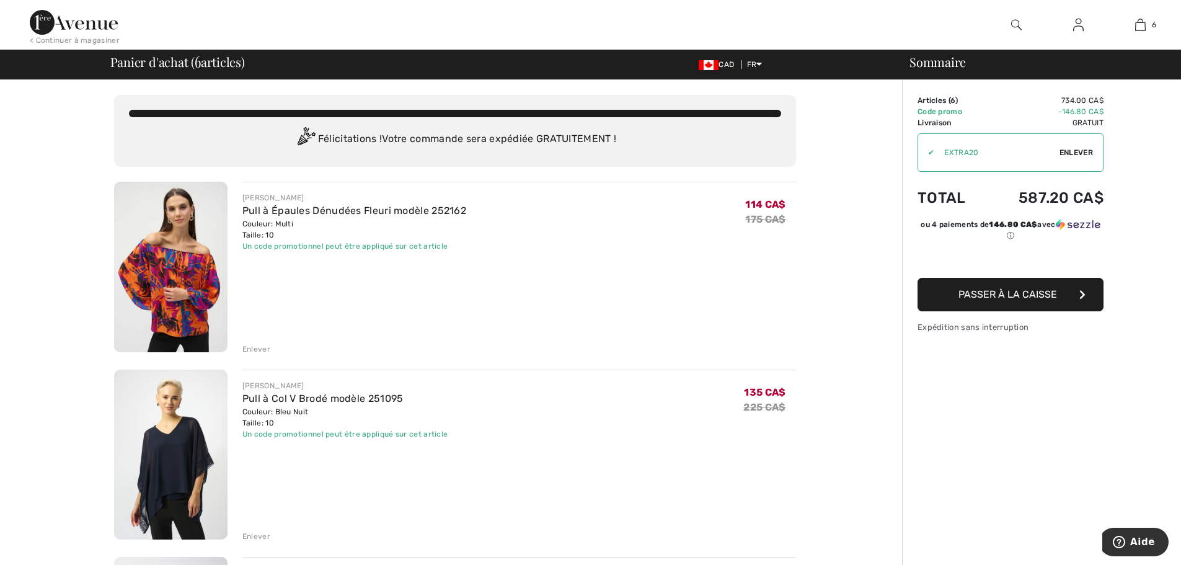
click at [206, 250] on img at bounding box center [170, 267] width 113 height 170
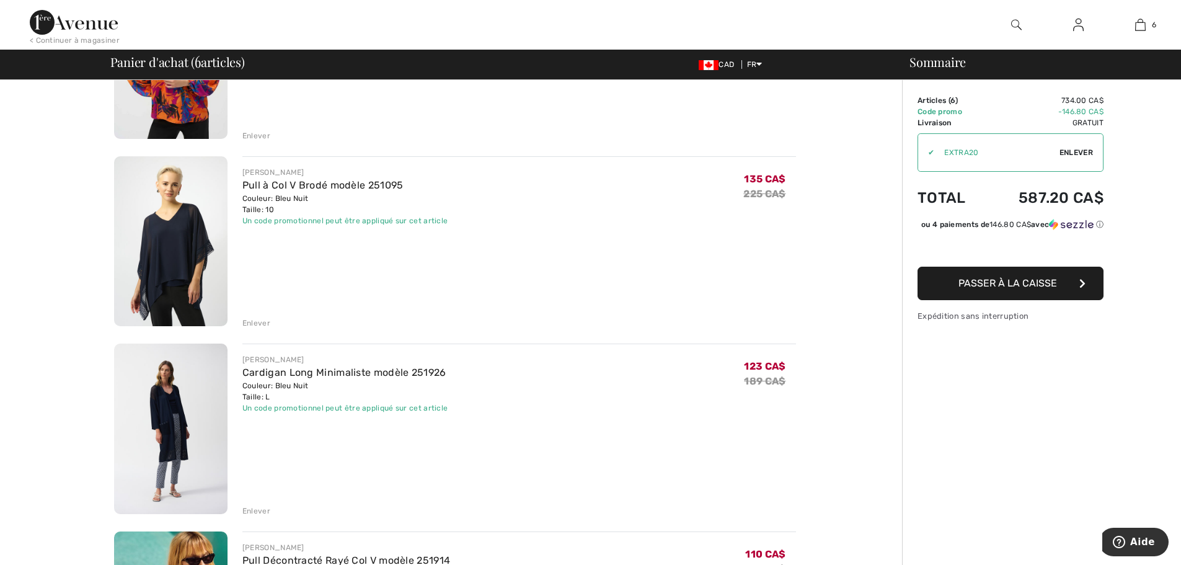
scroll to position [248, 0]
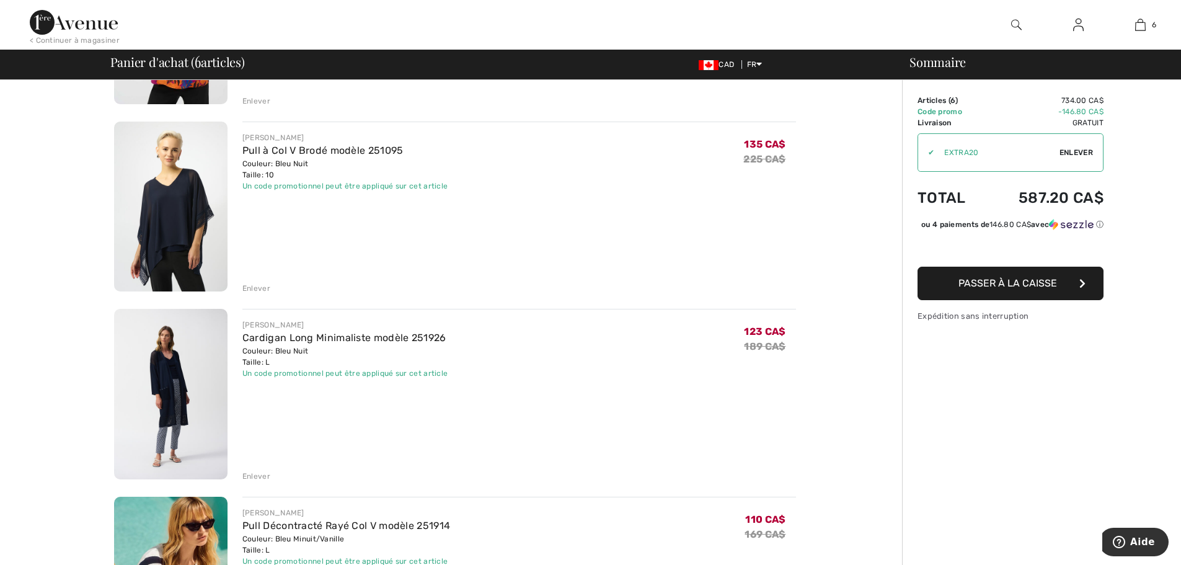
click at [174, 183] on img at bounding box center [170, 207] width 113 height 170
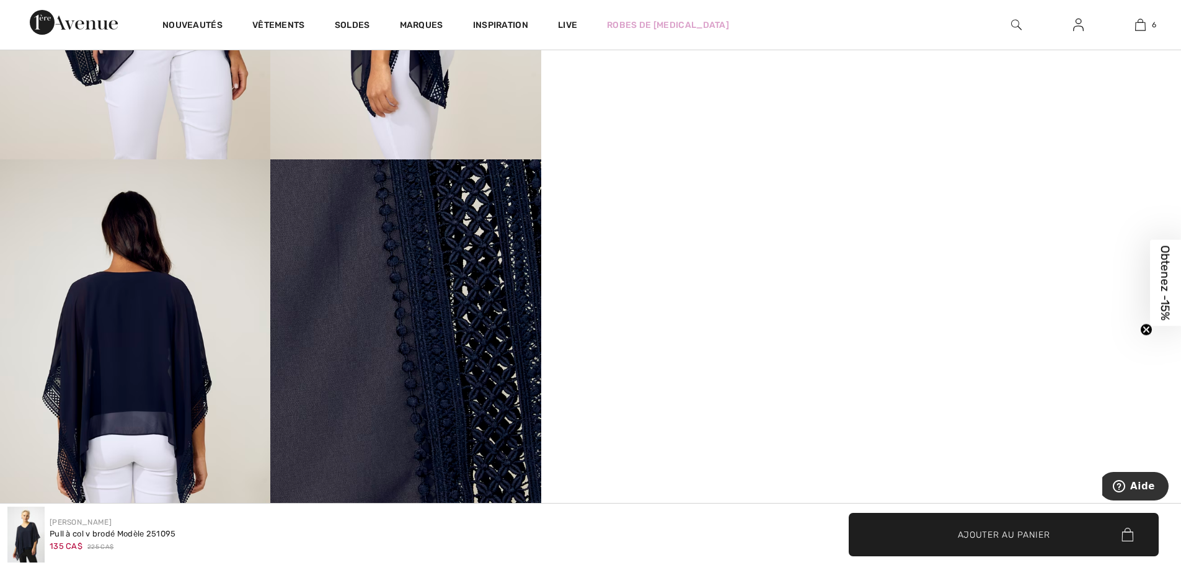
scroll to position [930, 0]
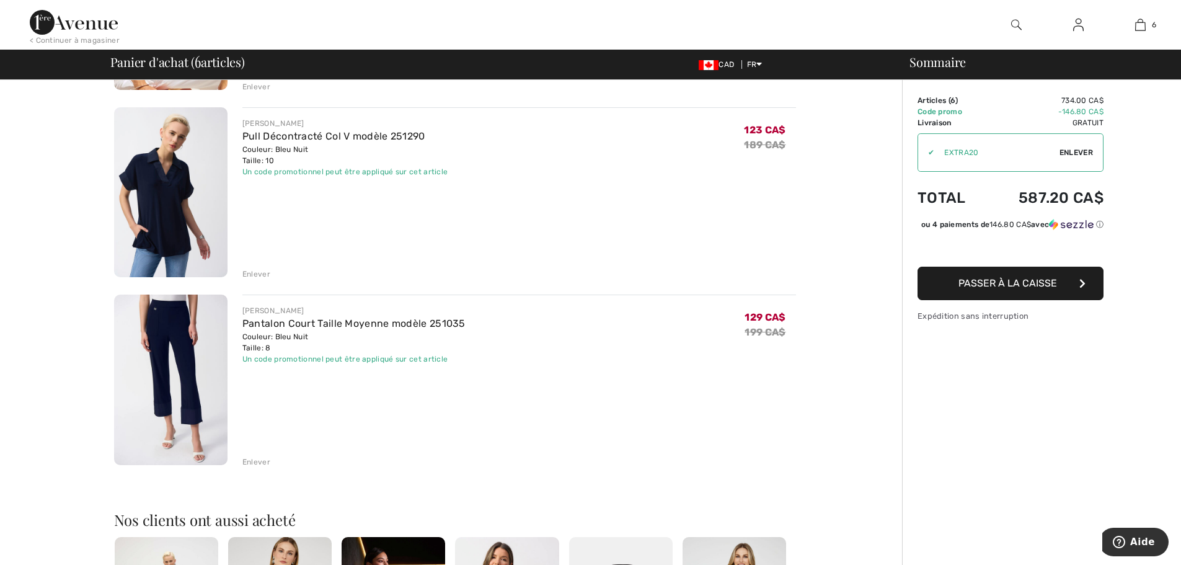
scroll to position [806, 0]
